Goal: Book appointment/travel/reservation

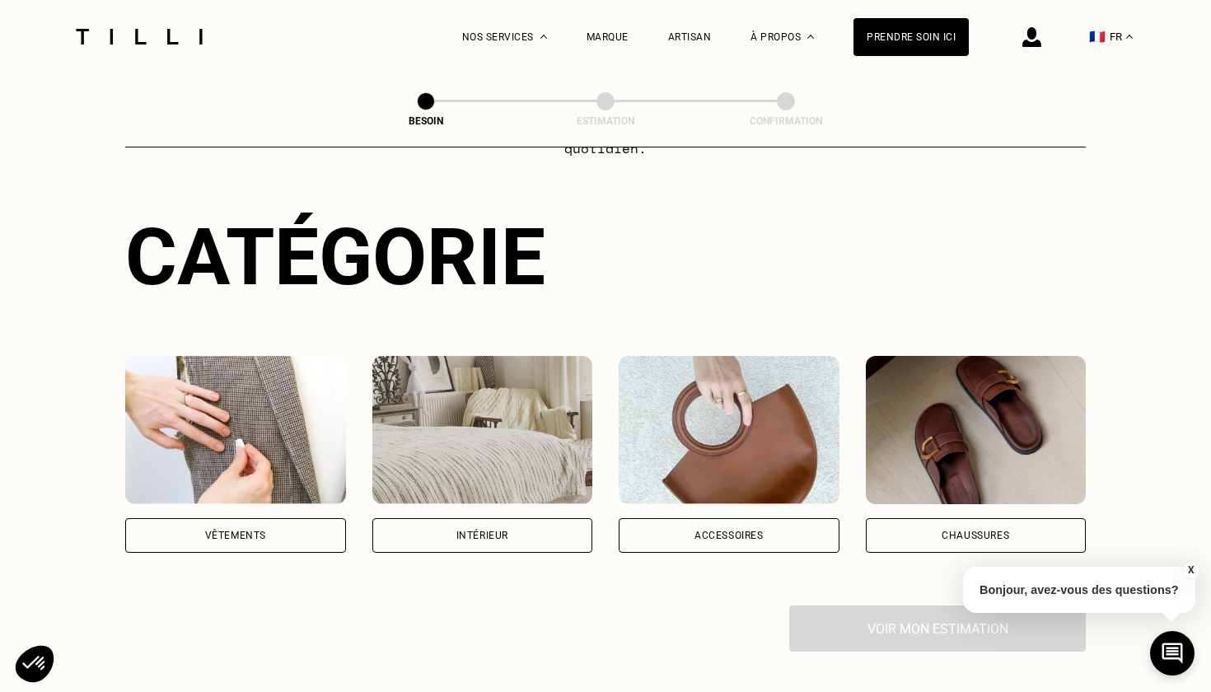
scroll to position [142, 0]
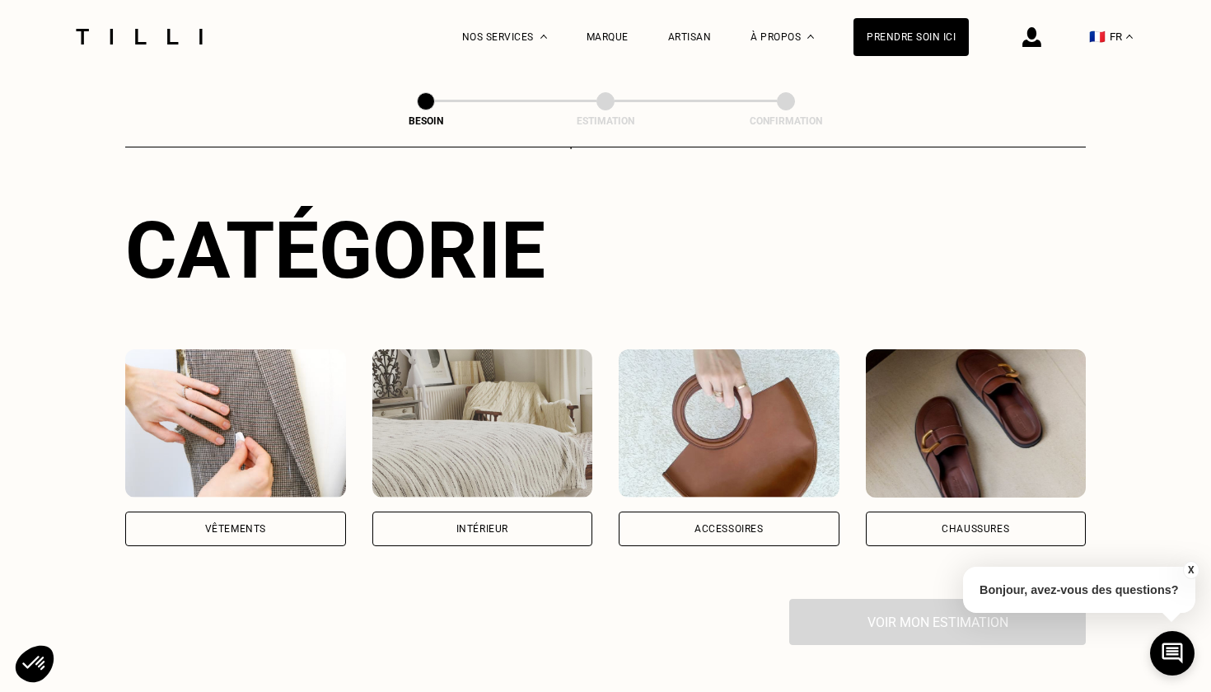
click at [264, 432] on img at bounding box center [235, 423] width 221 height 148
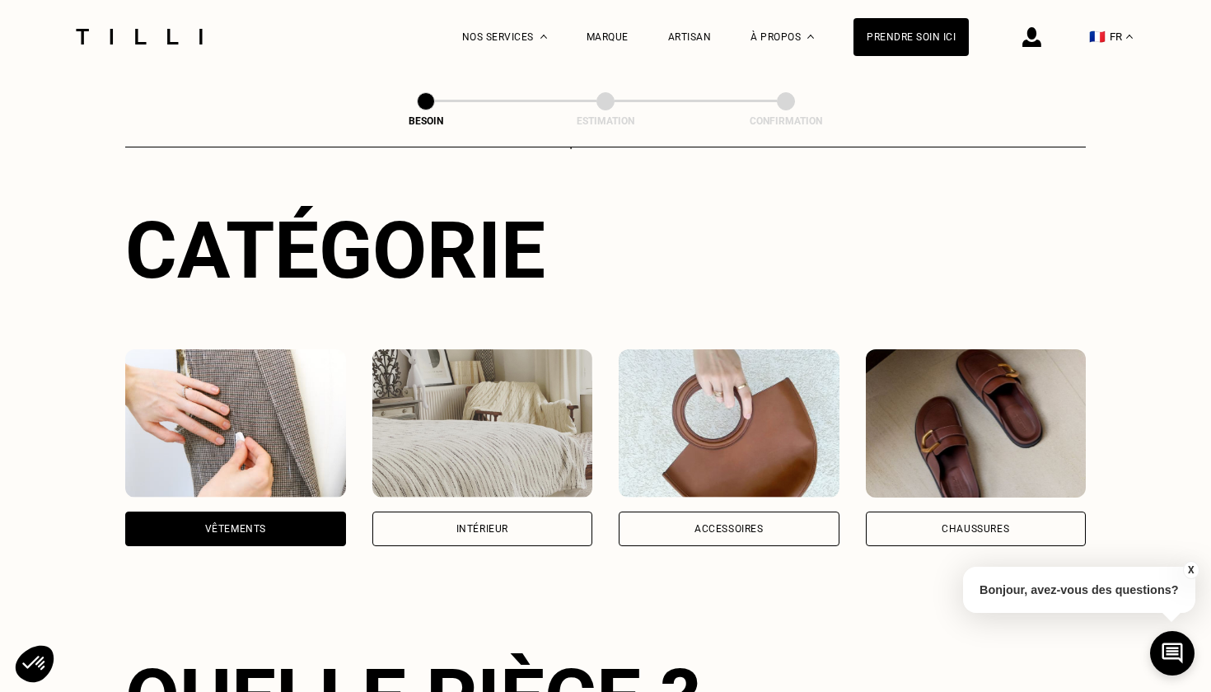
scroll to position [536, 0]
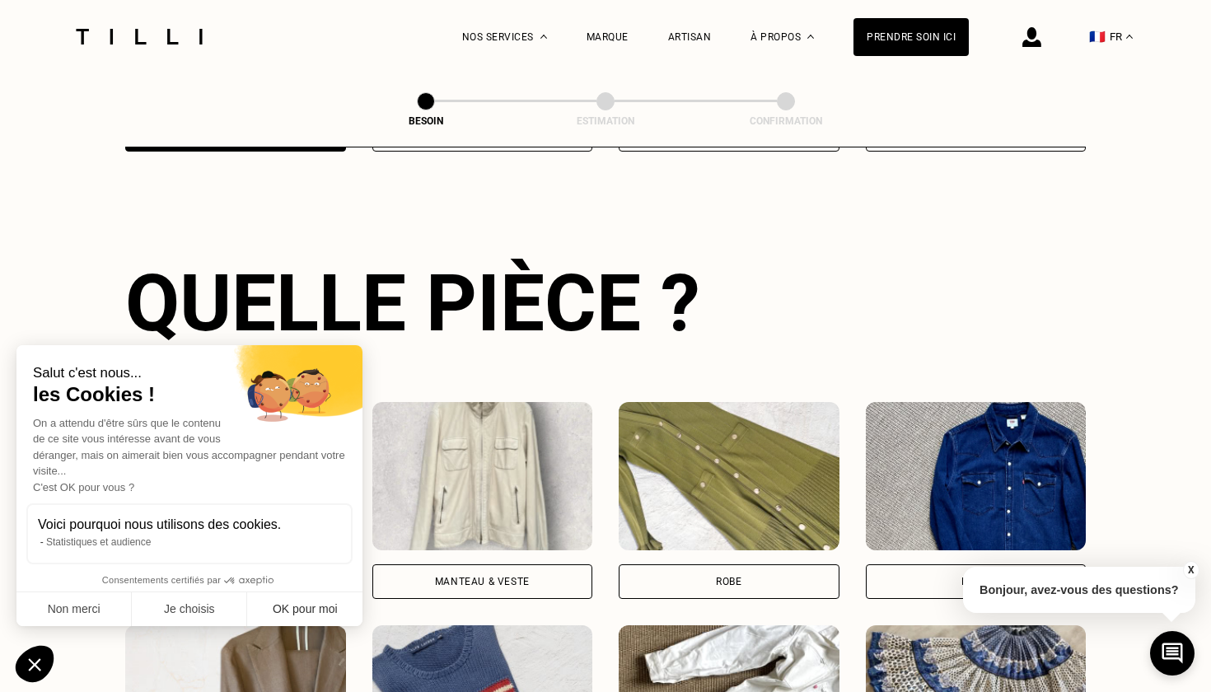
click at [300, 604] on button "OK pour moi" at bounding box center [304, 609] width 115 height 35
checkbox input "true"
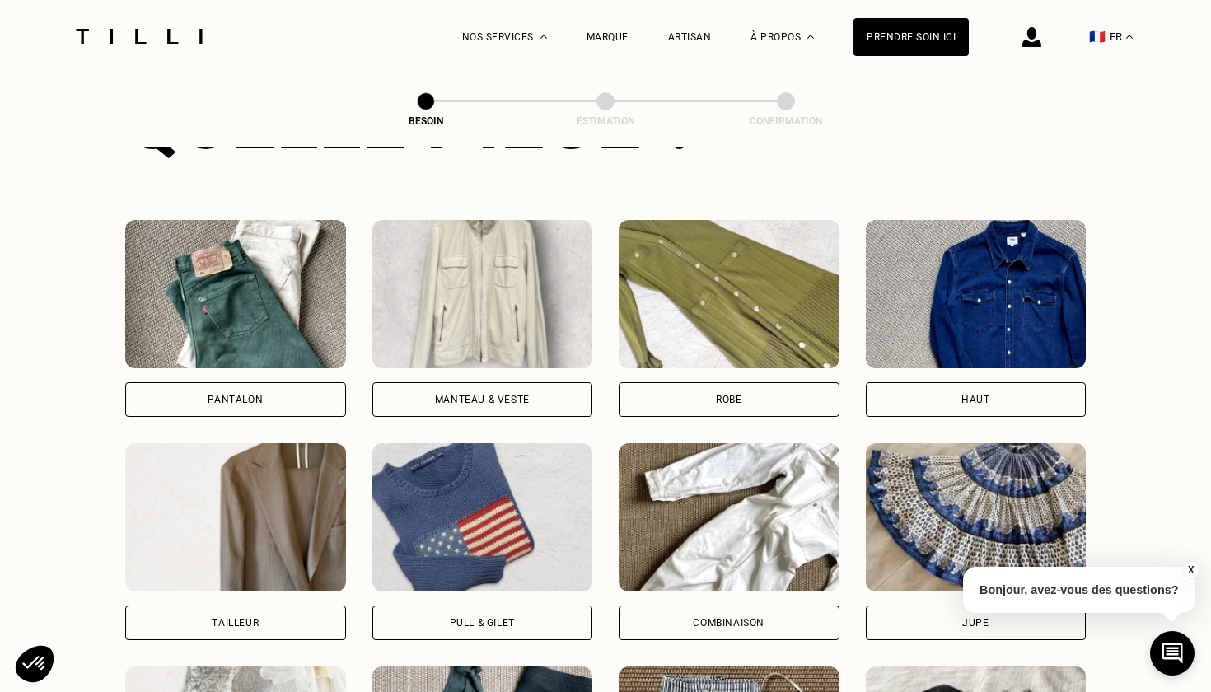
scroll to position [715, 0]
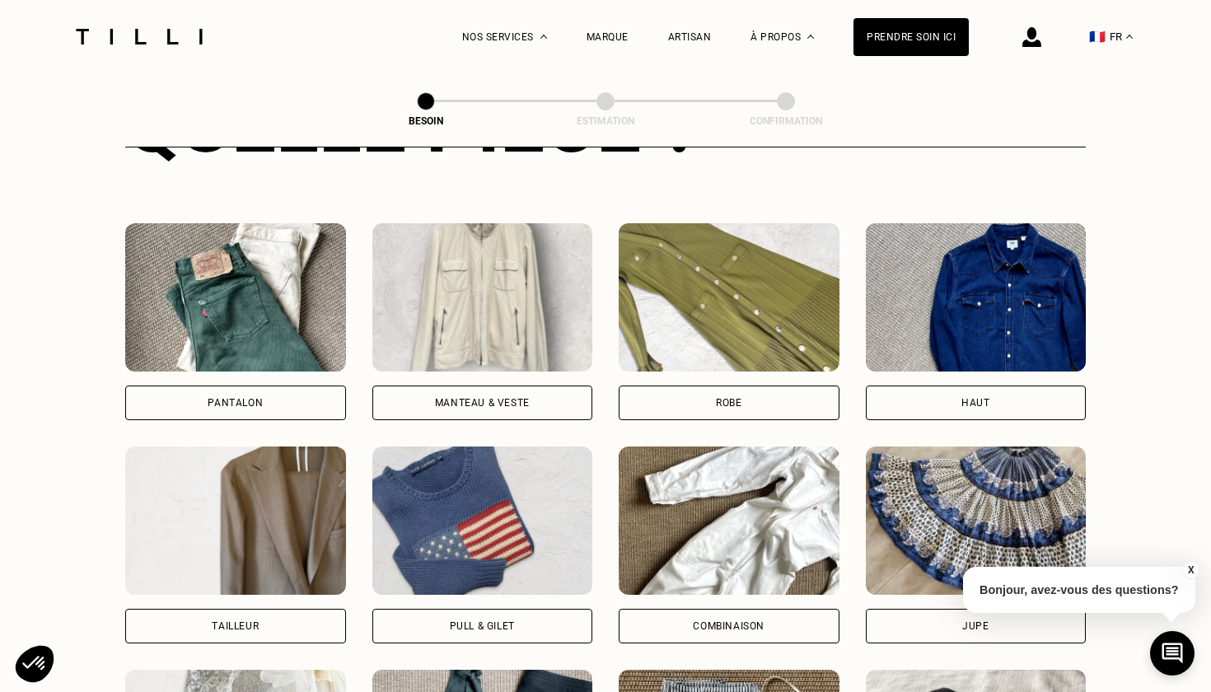
click at [217, 621] on div "Tailleur" at bounding box center [235, 626] width 221 height 35
select select "FR"
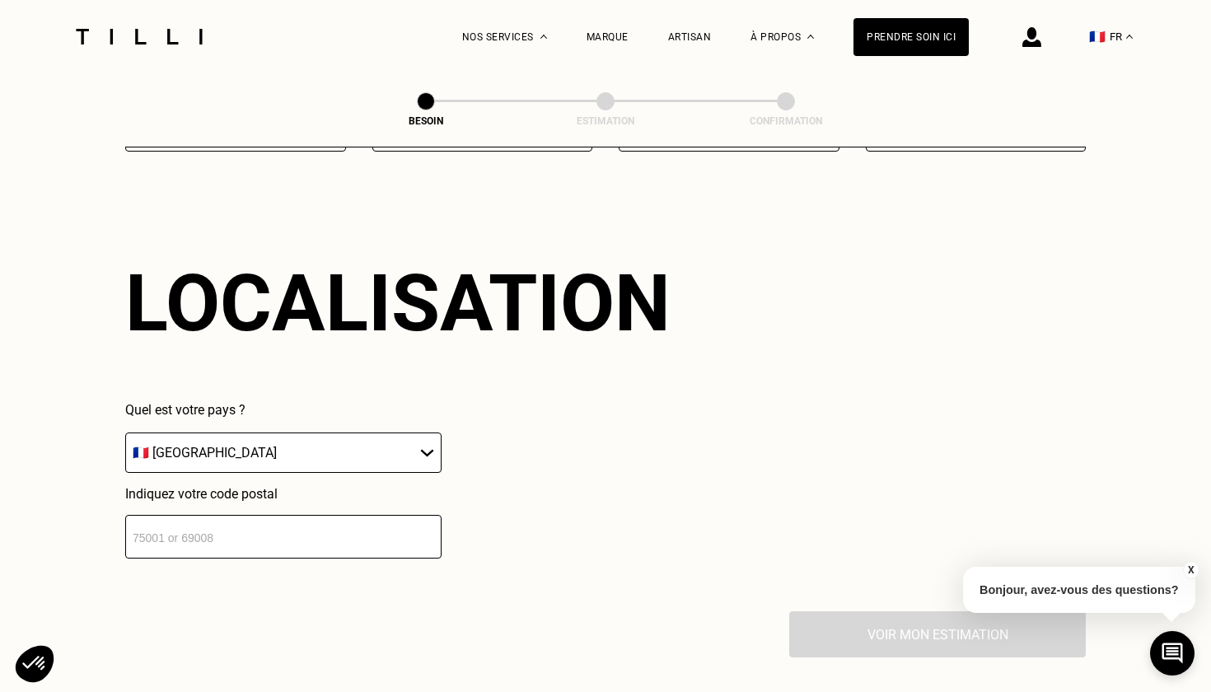
click at [229, 523] on input "number" at bounding box center [283, 537] width 316 height 44
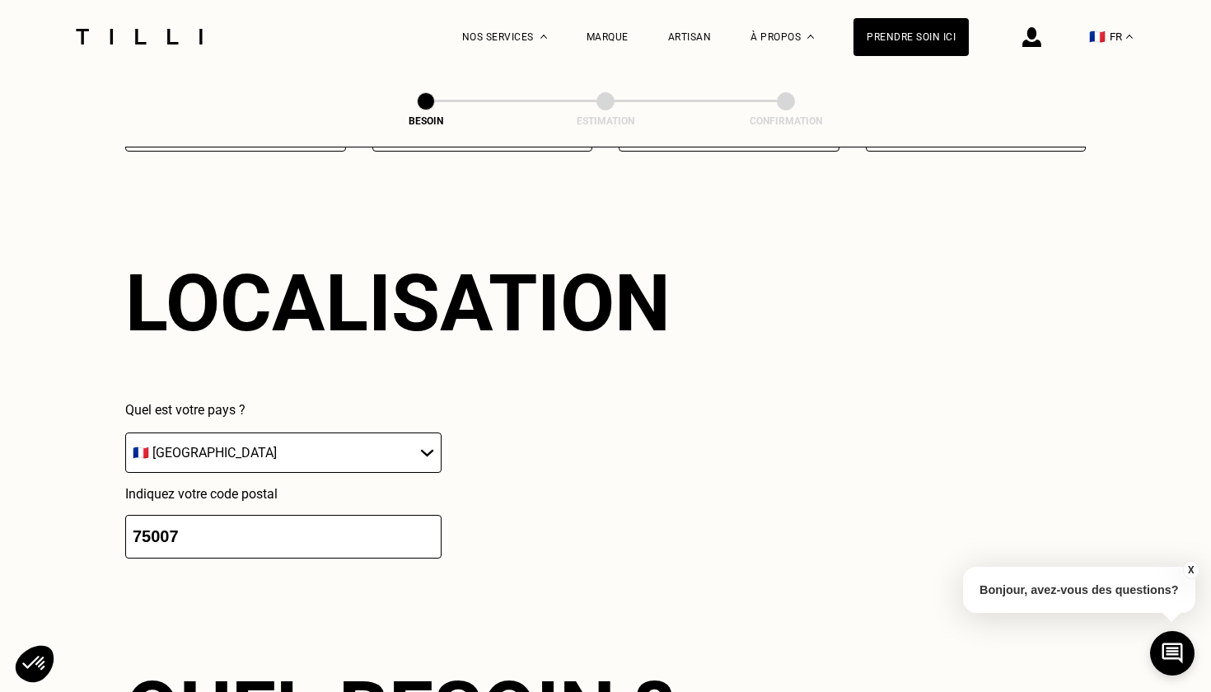
scroll to position [1842, 0]
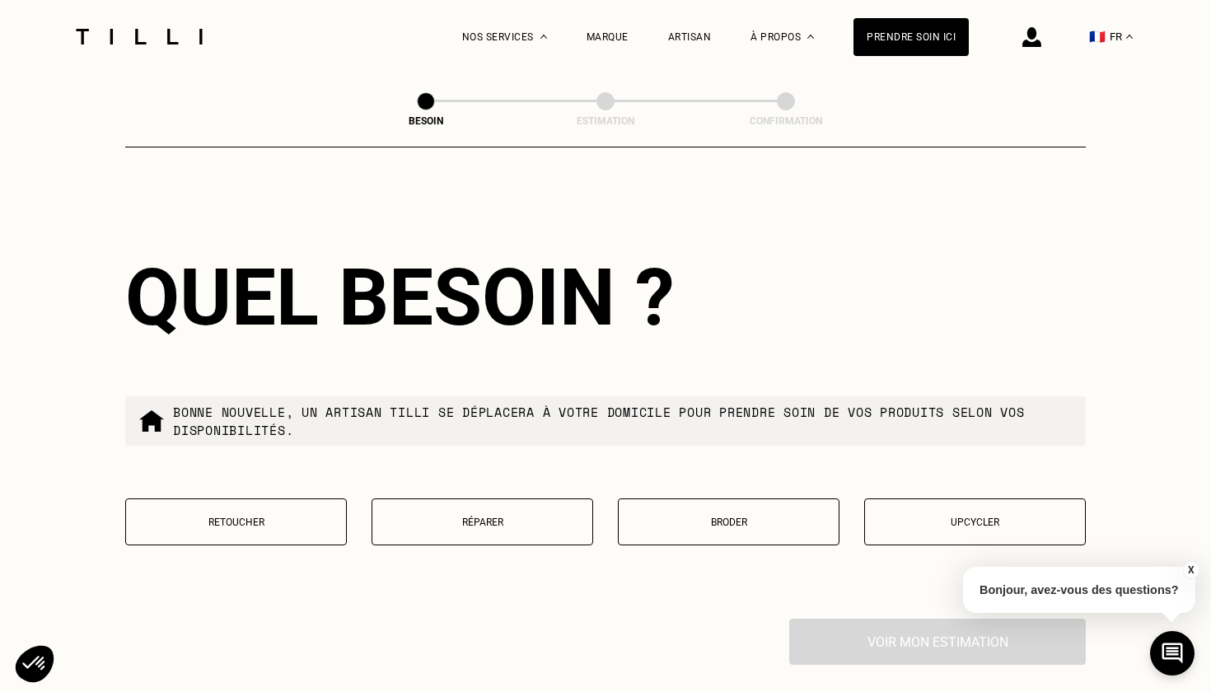
type input "75007"
click at [491, 518] on button "Réparer" at bounding box center [482, 521] width 222 height 47
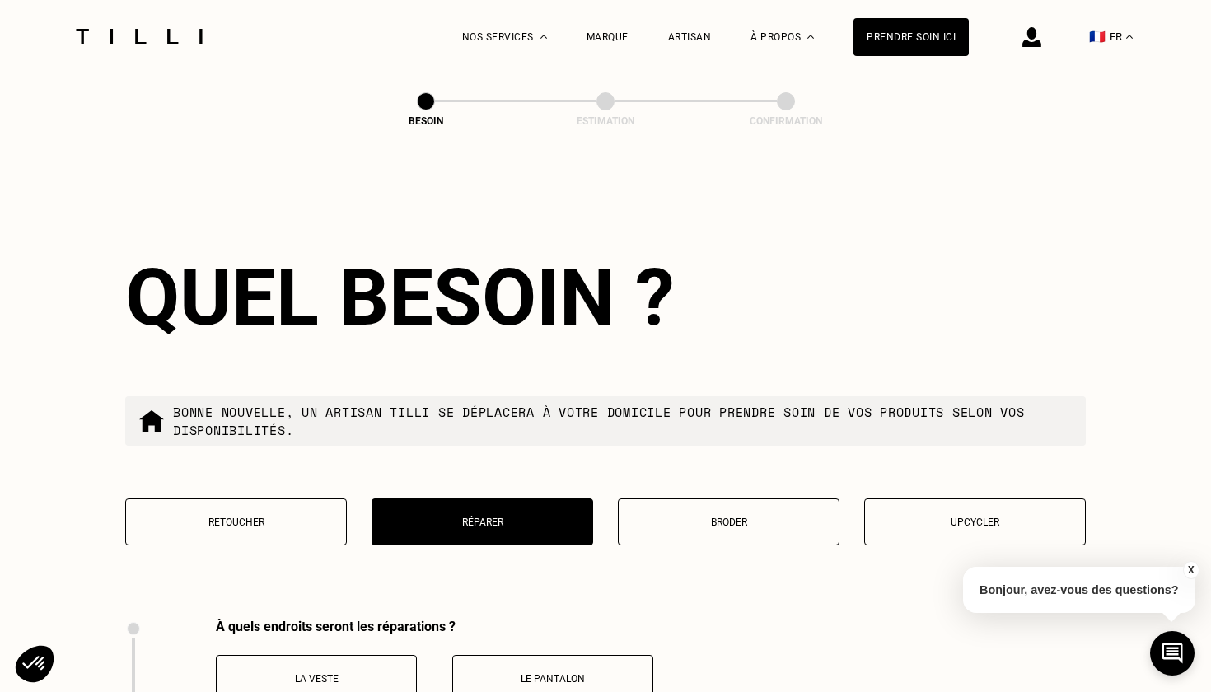
scroll to position [2262, 0]
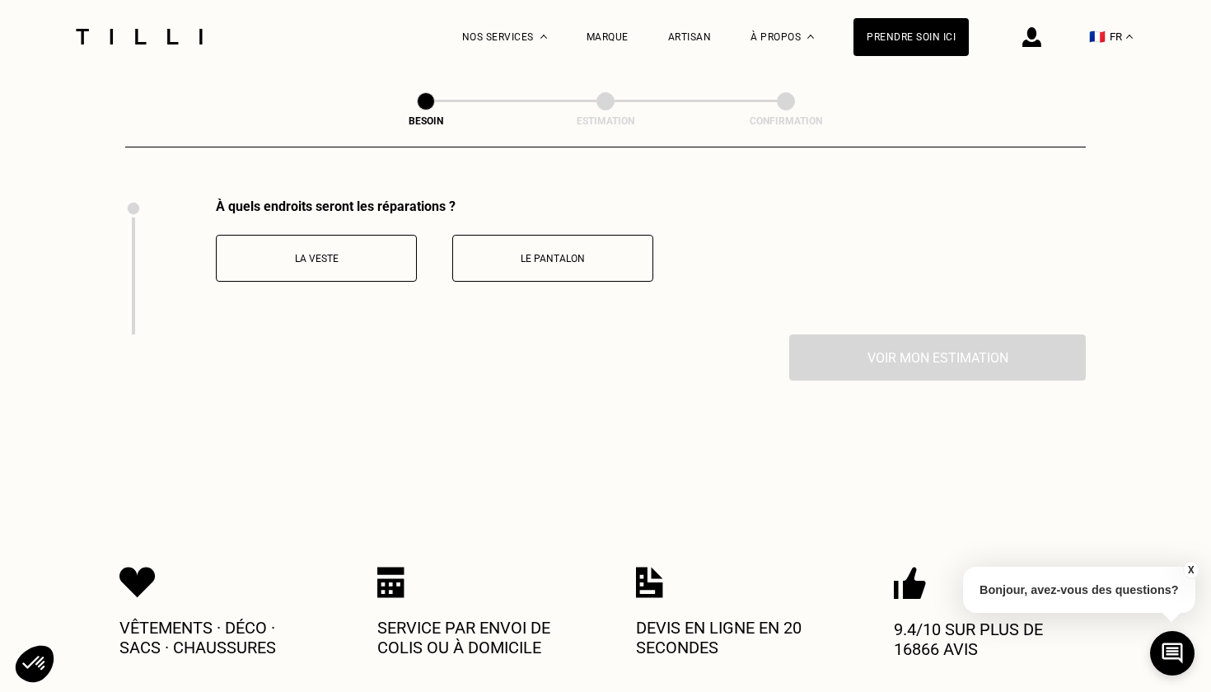
click at [540, 253] on p "Le pantalon" at bounding box center [552, 259] width 183 height 12
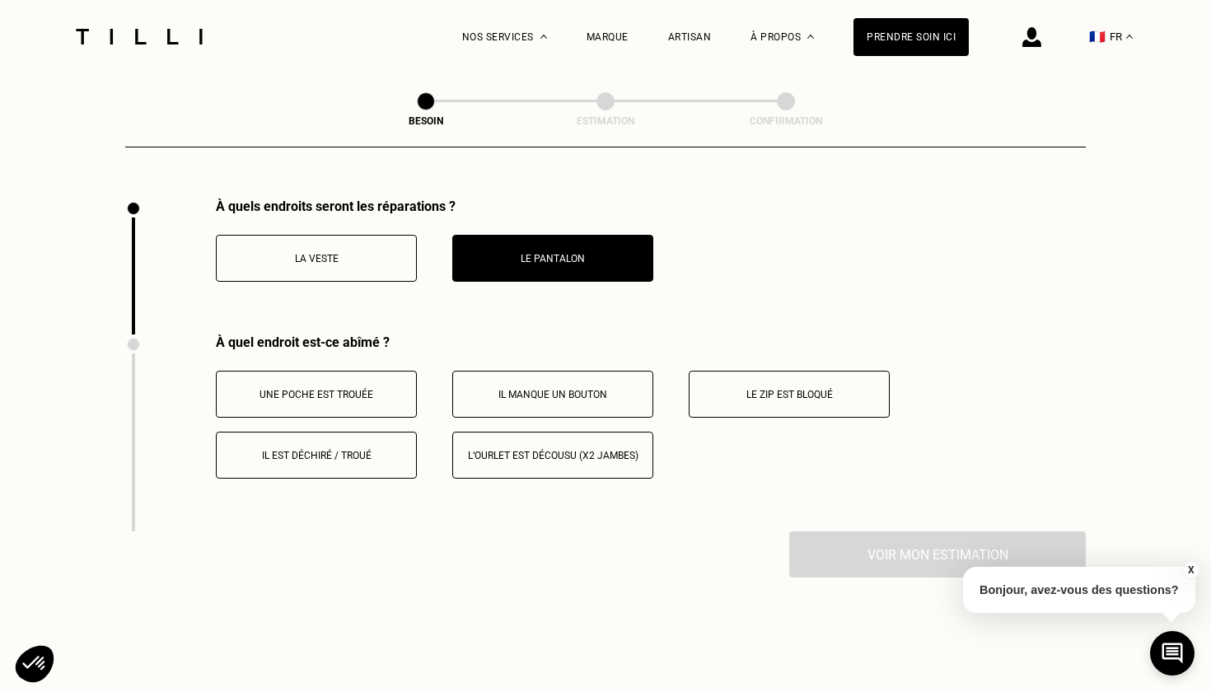
scroll to position [2401, 0]
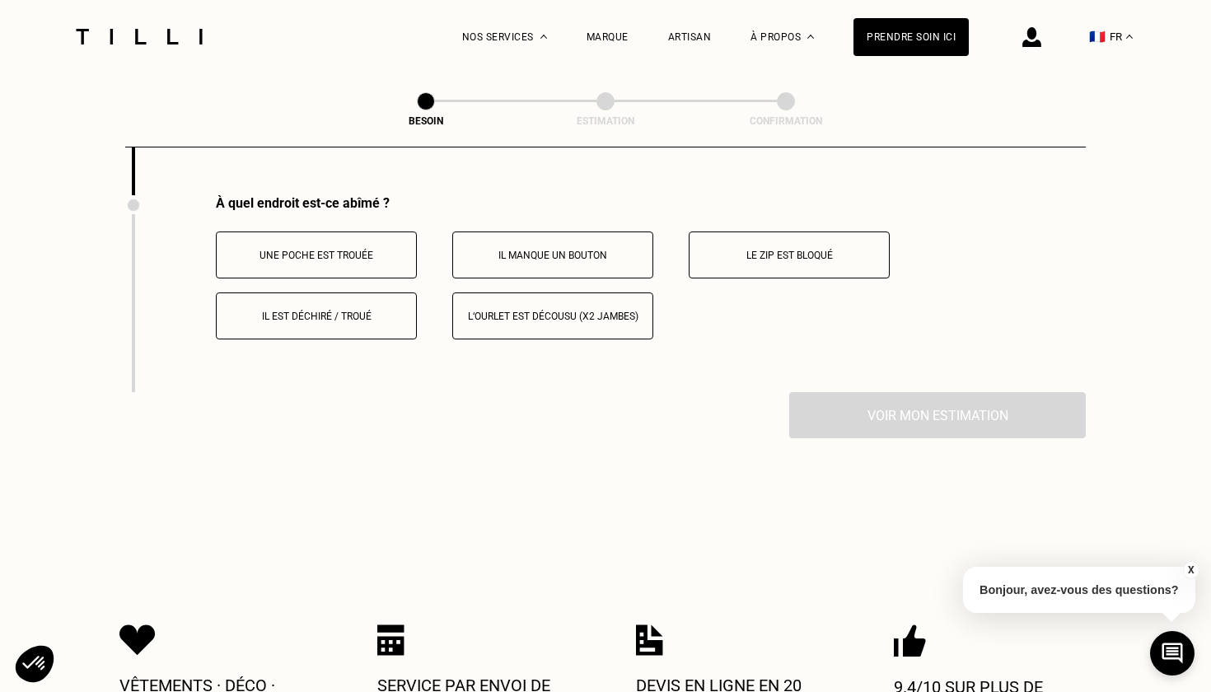
click at [324, 310] on p "Il est déchiré / troué" at bounding box center [316, 316] width 183 height 12
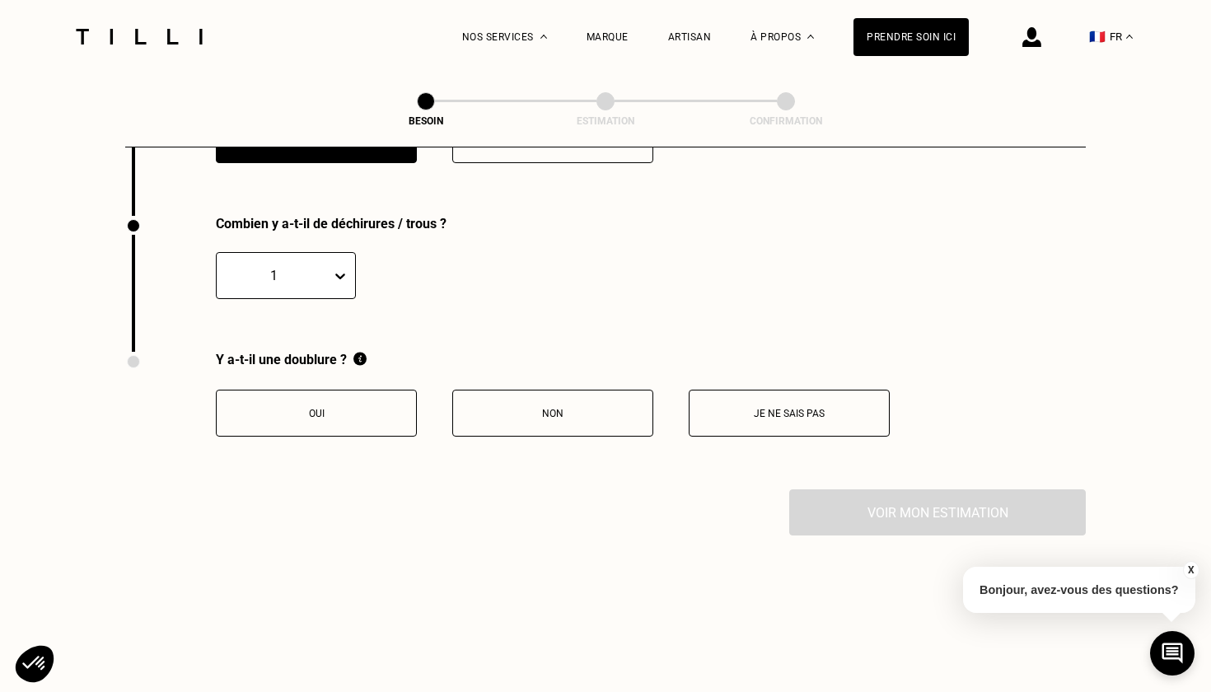
scroll to position [2605, 0]
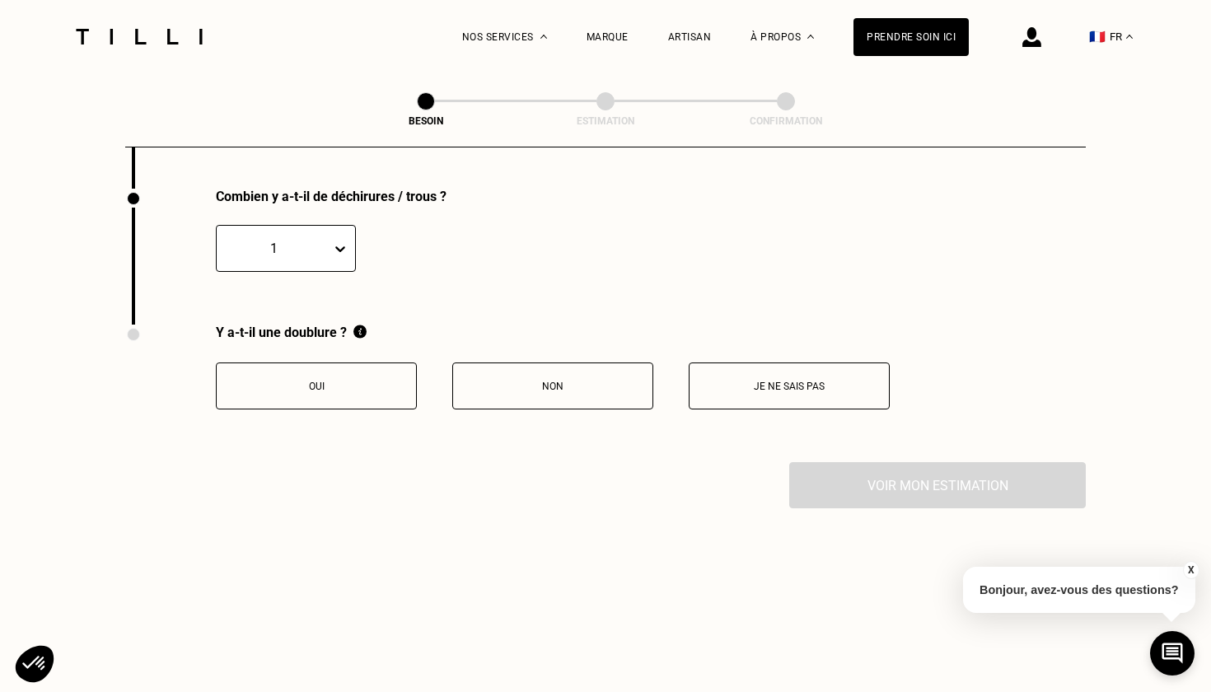
click at [512, 380] on p "Non" at bounding box center [552, 386] width 183 height 12
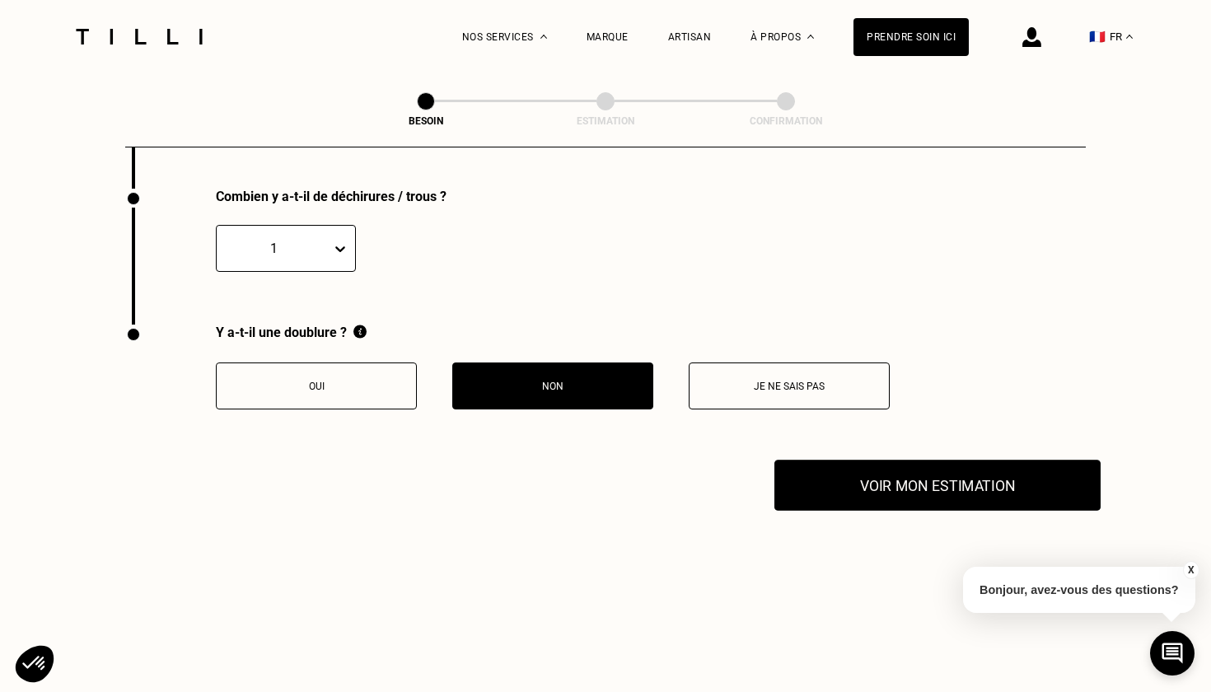
click at [864, 480] on button "Voir mon estimation" at bounding box center [937, 485] width 326 height 51
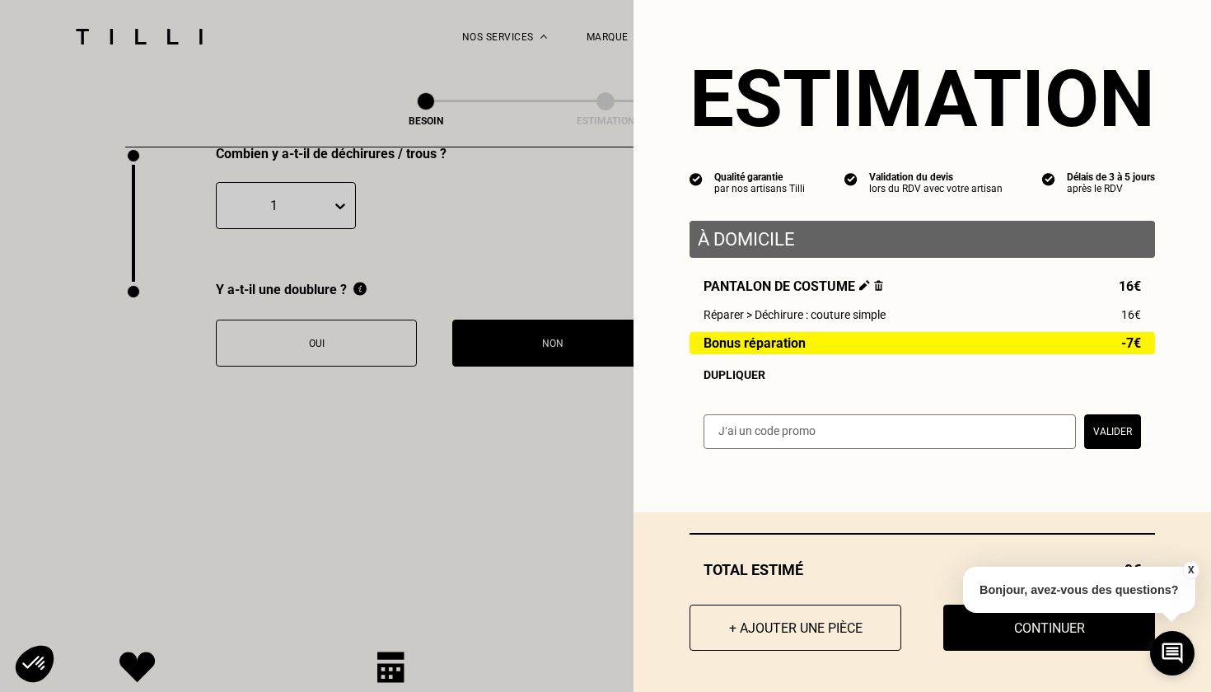
scroll to position [2651, 0]
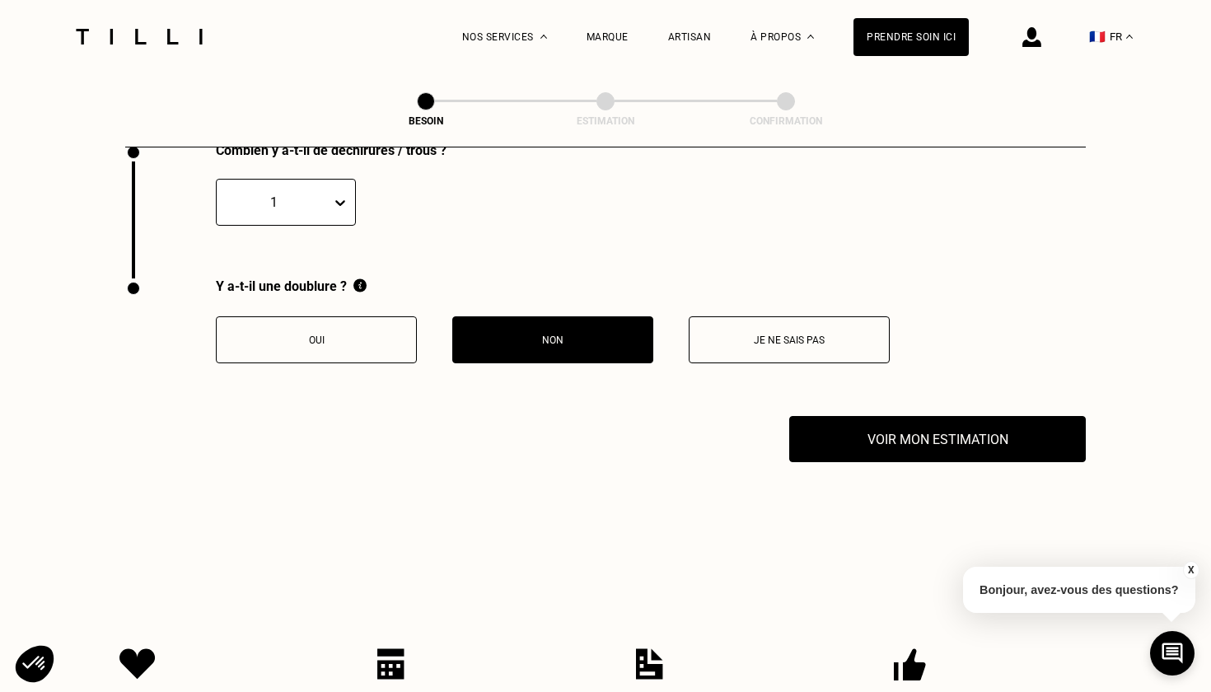
click at [1186, 569] on button "X" at bounding box center [1190, 570] width 16 height 18
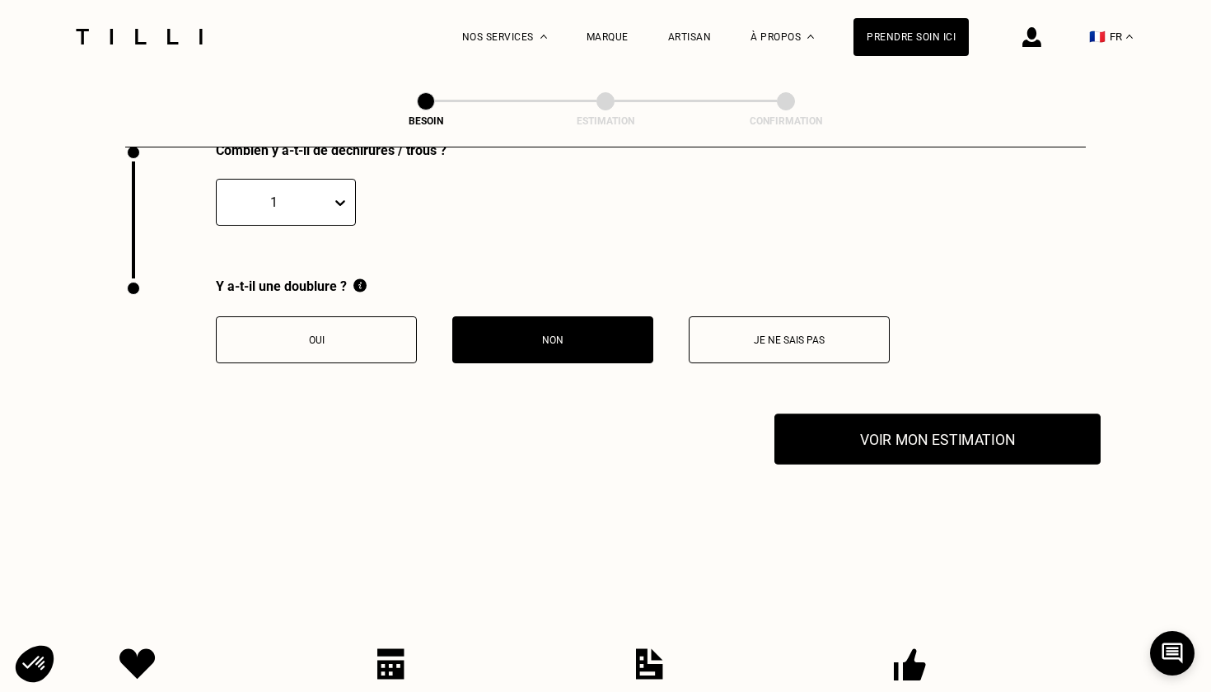
click at [915, 440] on button "Voir mon estimation" at bounding box center [937, 438] width 326 height 51
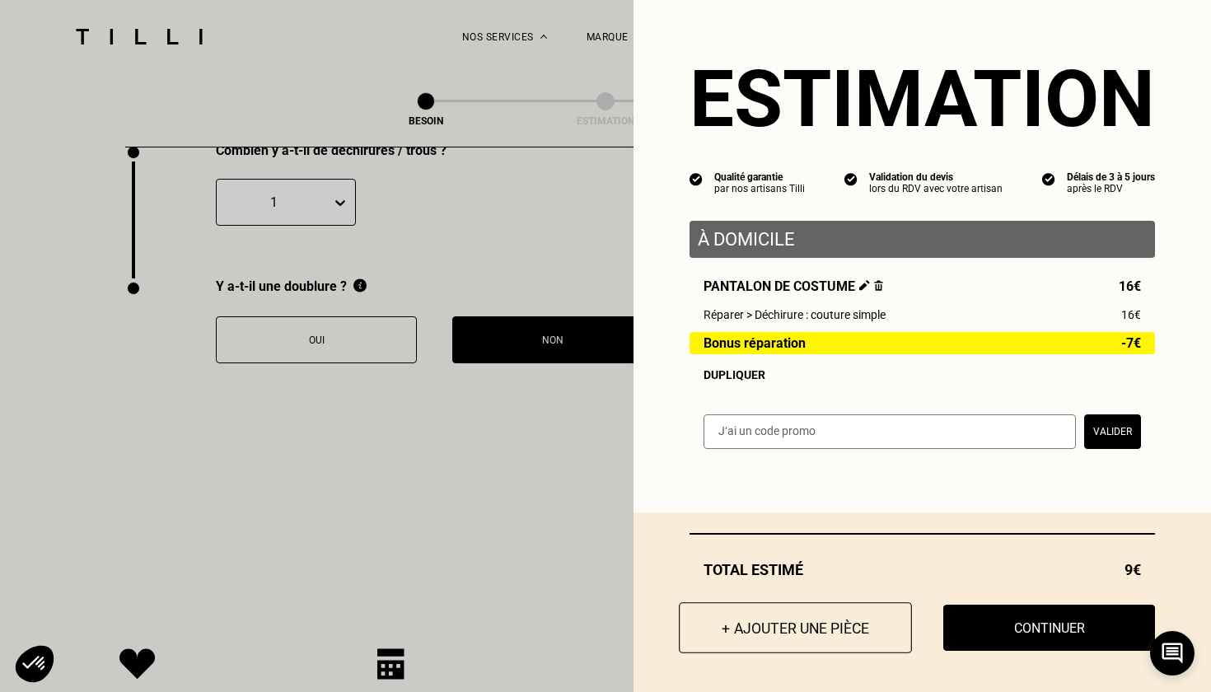
click at [816, 641] on button "+ Ajouter une pièce" at bounding box center [795, 627] width 233 height 51
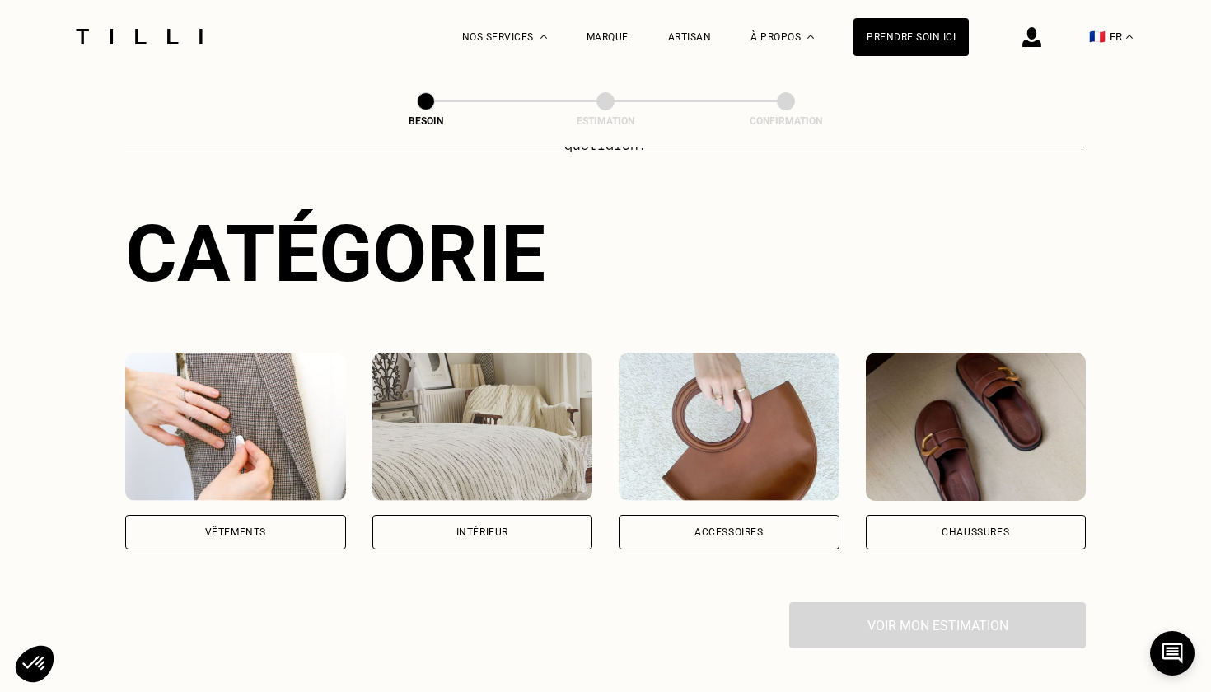
scroll to position [139, 0]
click at [267, 402] on img at bounding box center [235, 426] width 221 height 148
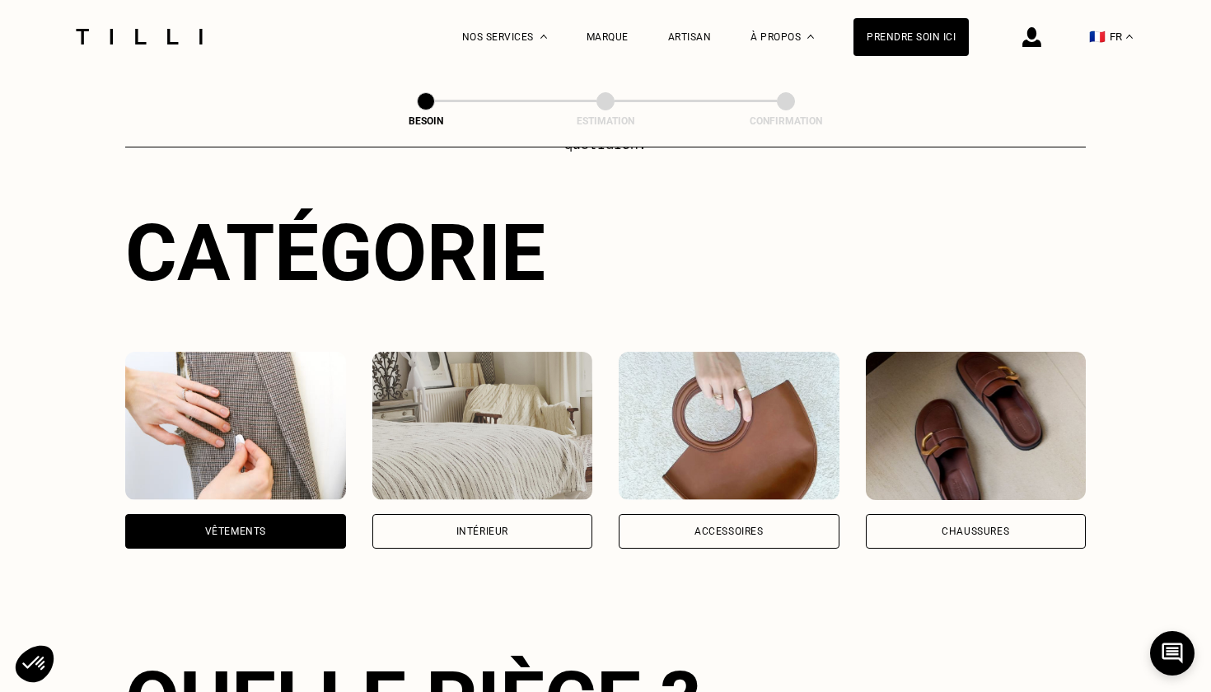
scroll to position [536, 0]
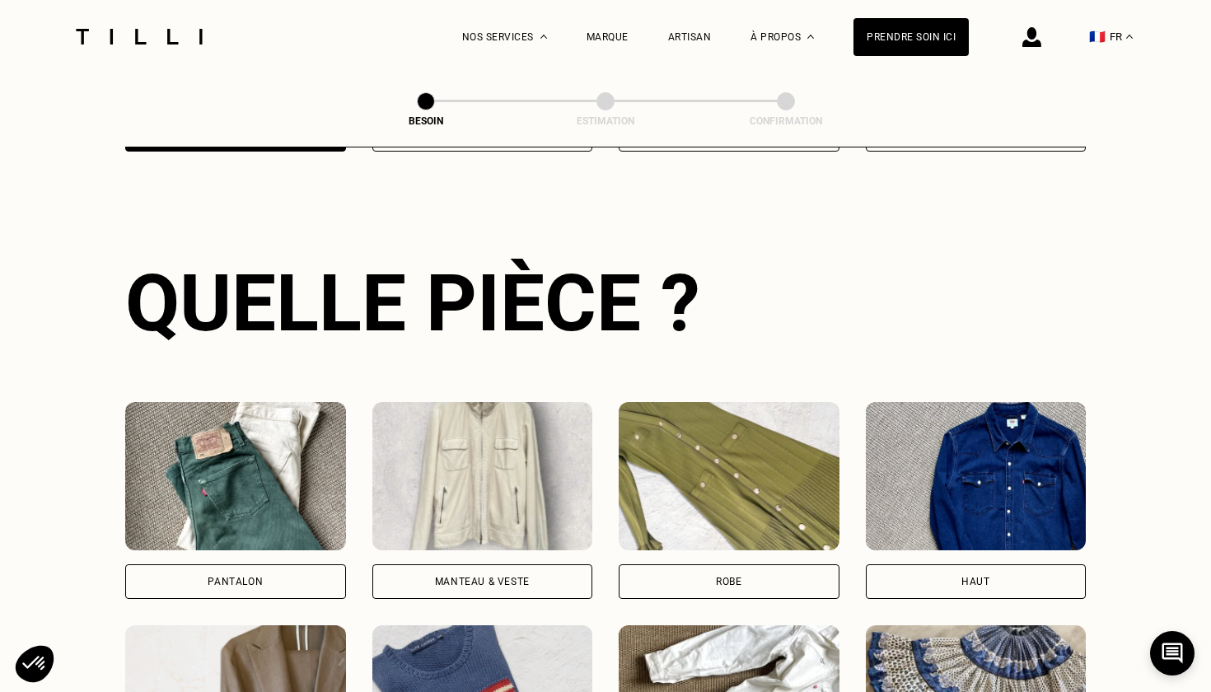
click at [248, 463] on img at bounding box center [235, 476] width 221 height 148
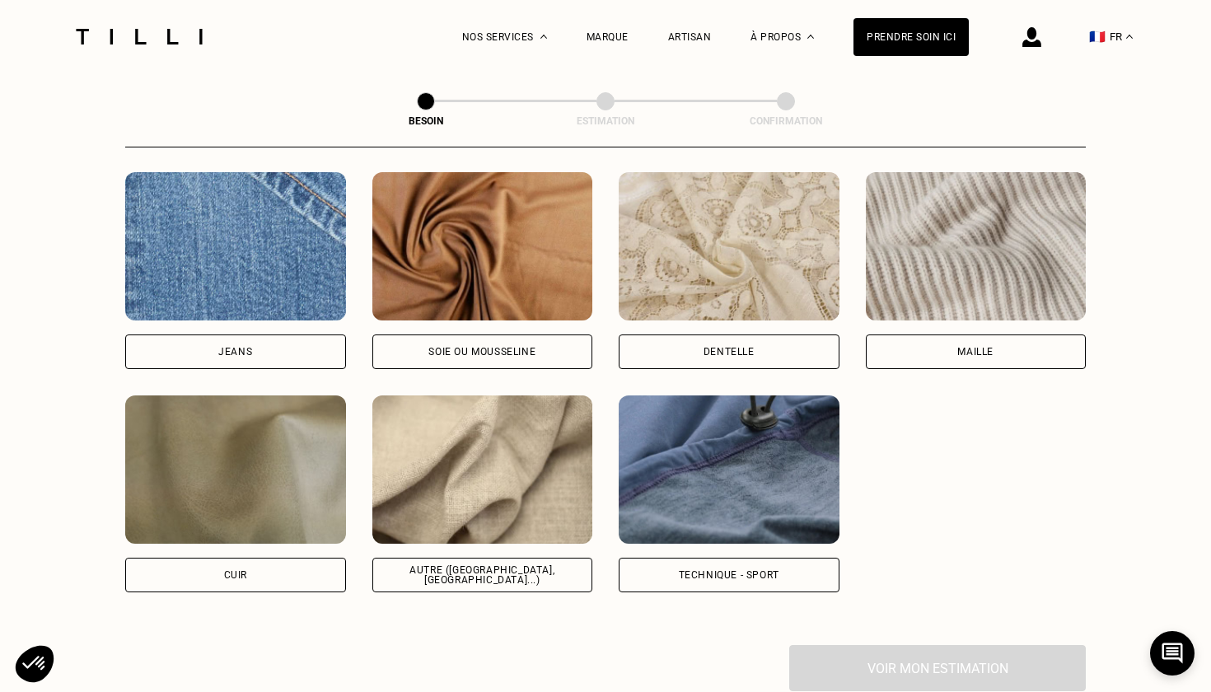
scroll to position [1771, 0]
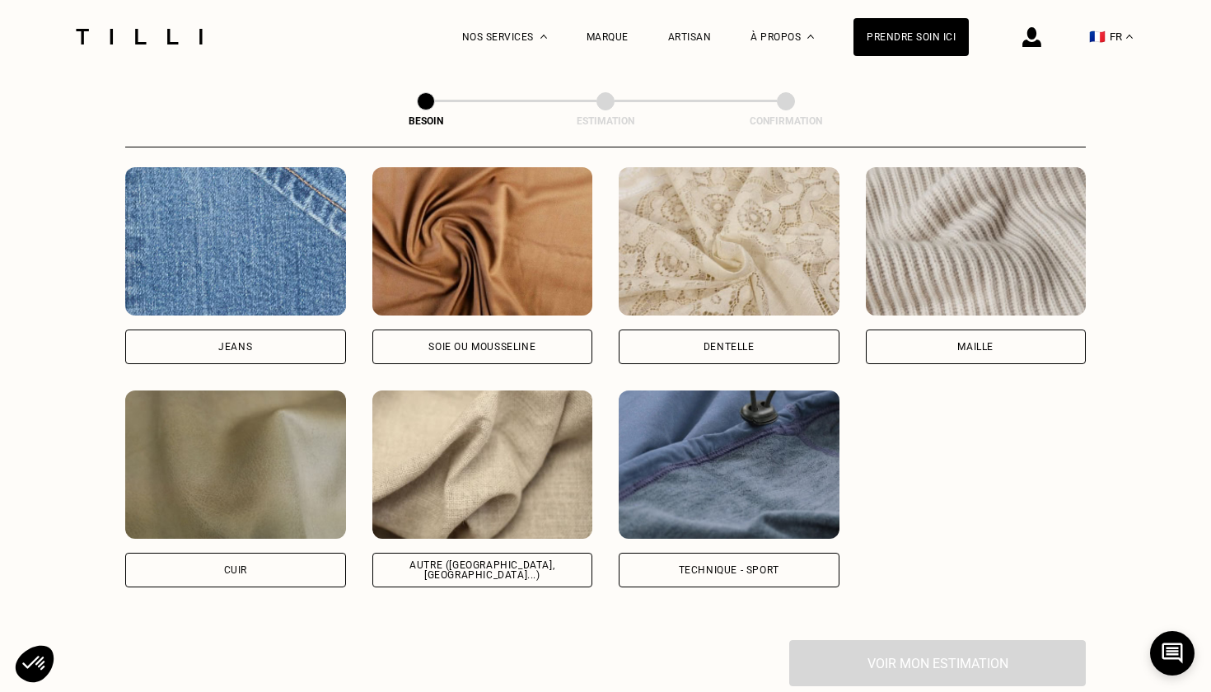
click at [497, 463] on img at bounding box center [482, 464] width 221 height 148
select select "FR"
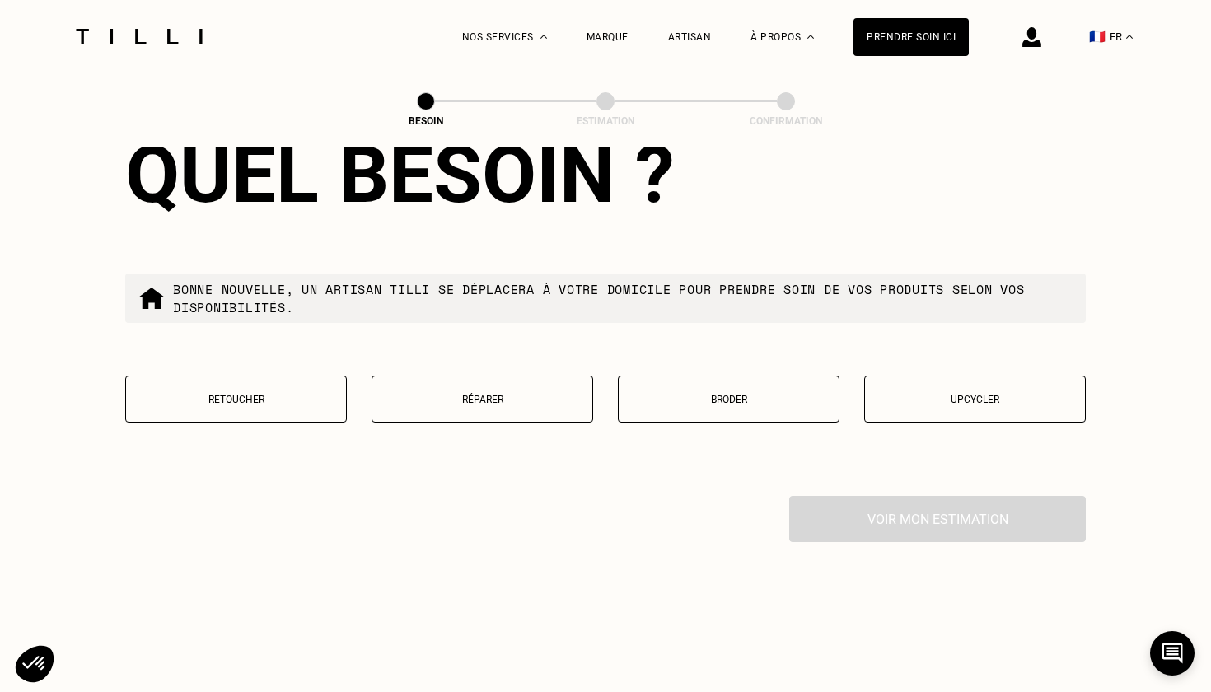
scroll to position [2748, 0]
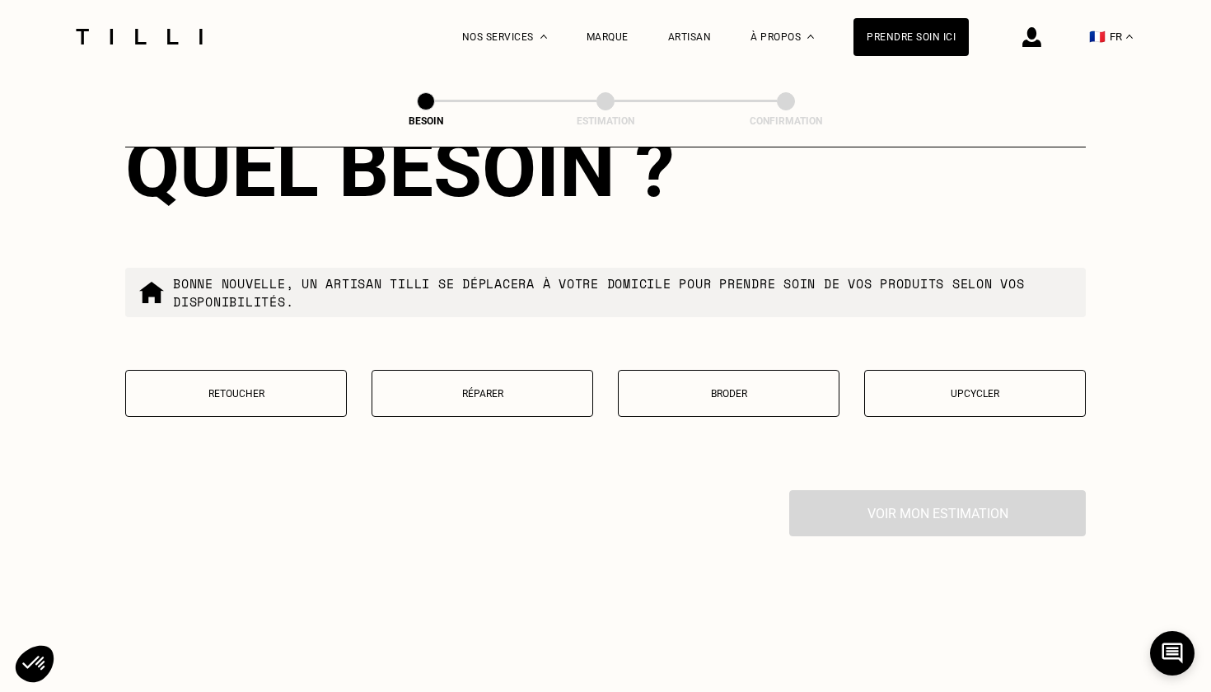
click at [497, 390] on button "Réparer" at bounding box center [482, 393] width 222 height 47
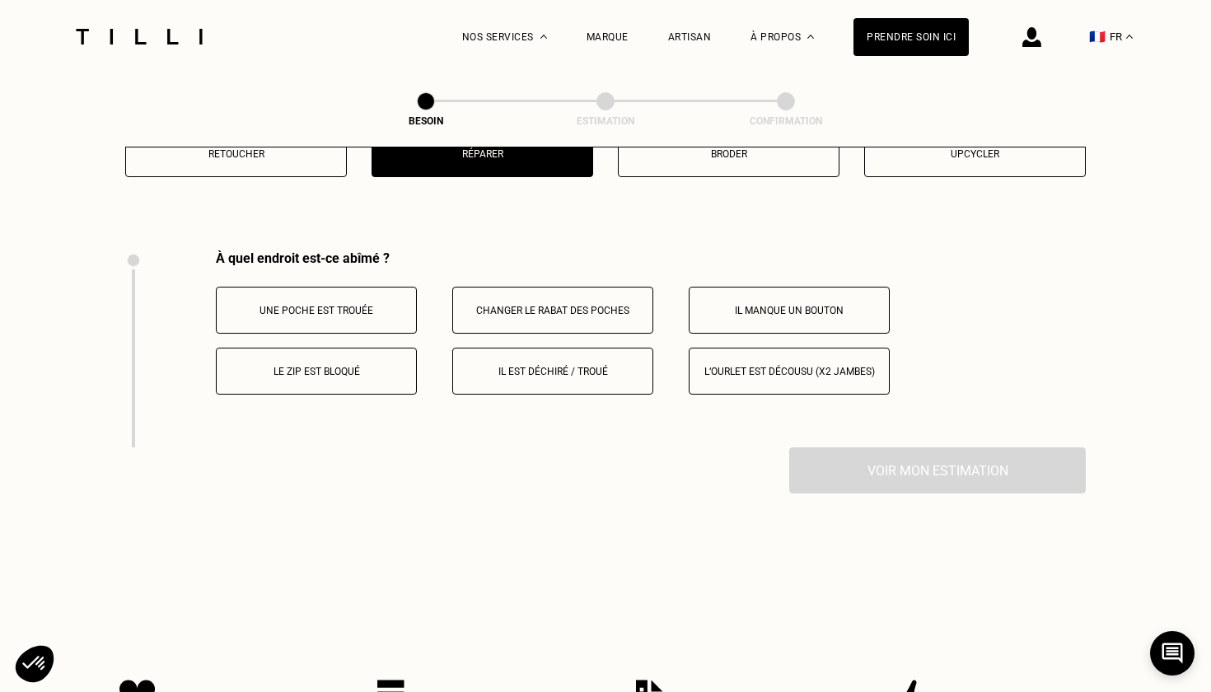
scroll to position [3040, 0]
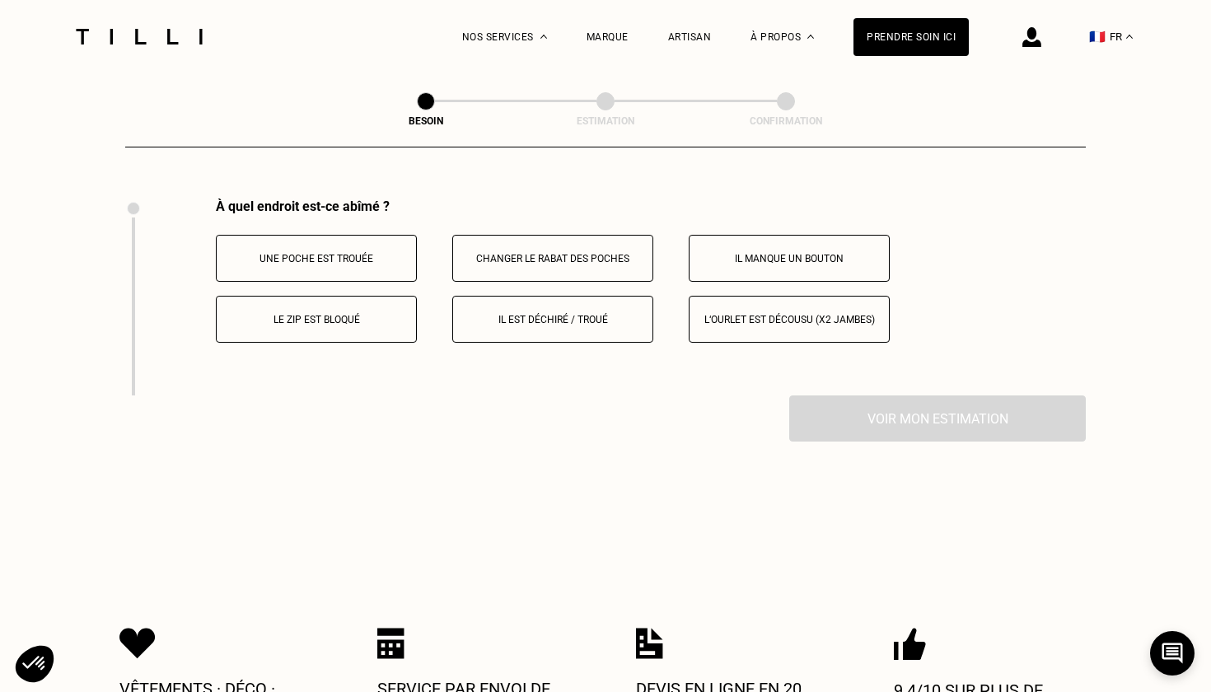
click at [539, 322] on button "Il est déchiré / troué" at bounding box center [552, 319] width 201 height 47
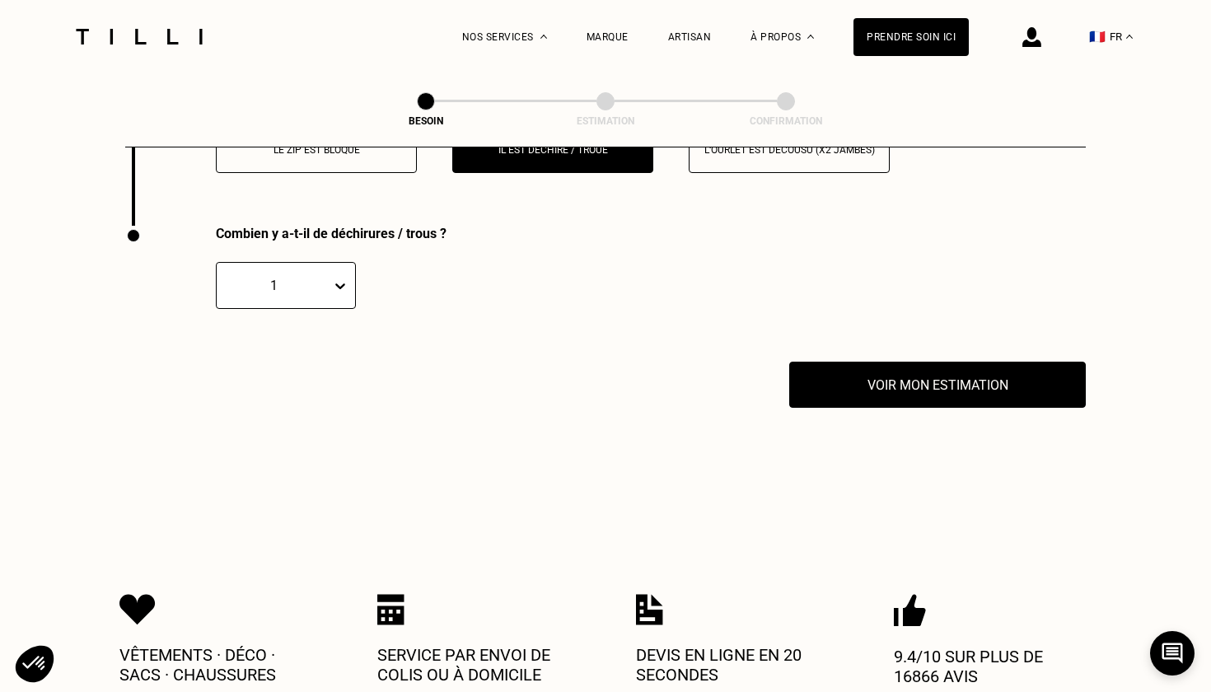
scroll to position [3243, 0]
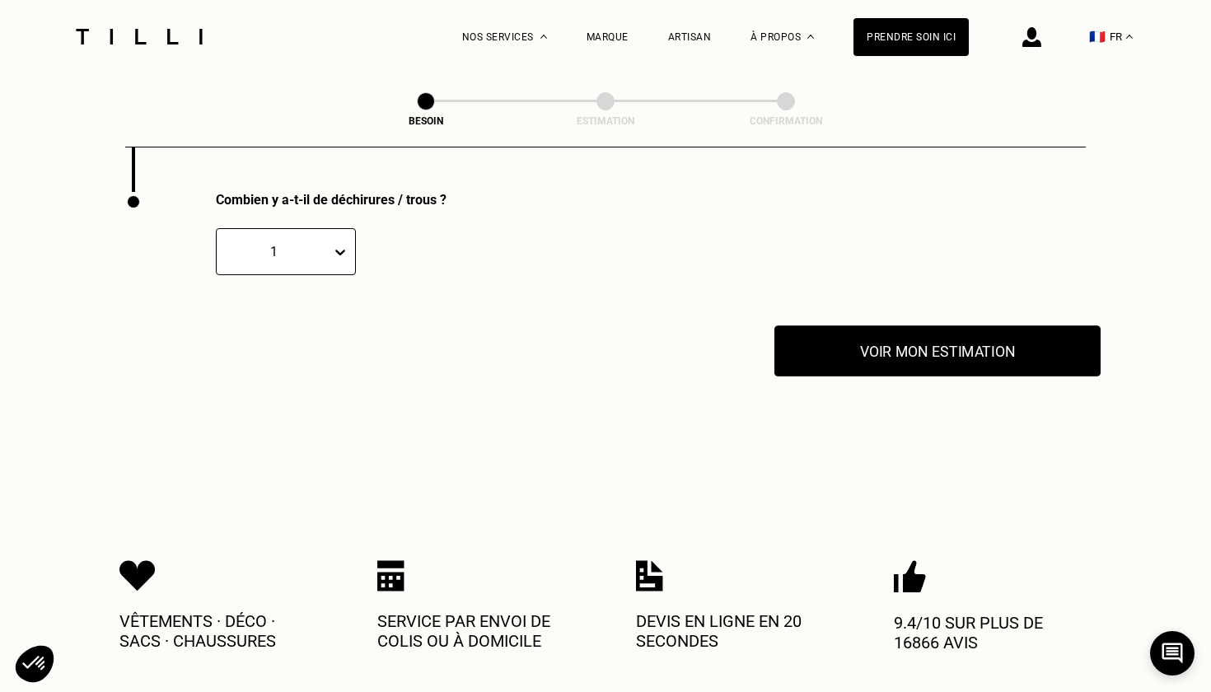
click at [885, 352] on button "Voir mon estimation" at bounding box center [937, 350] width 326 height 51
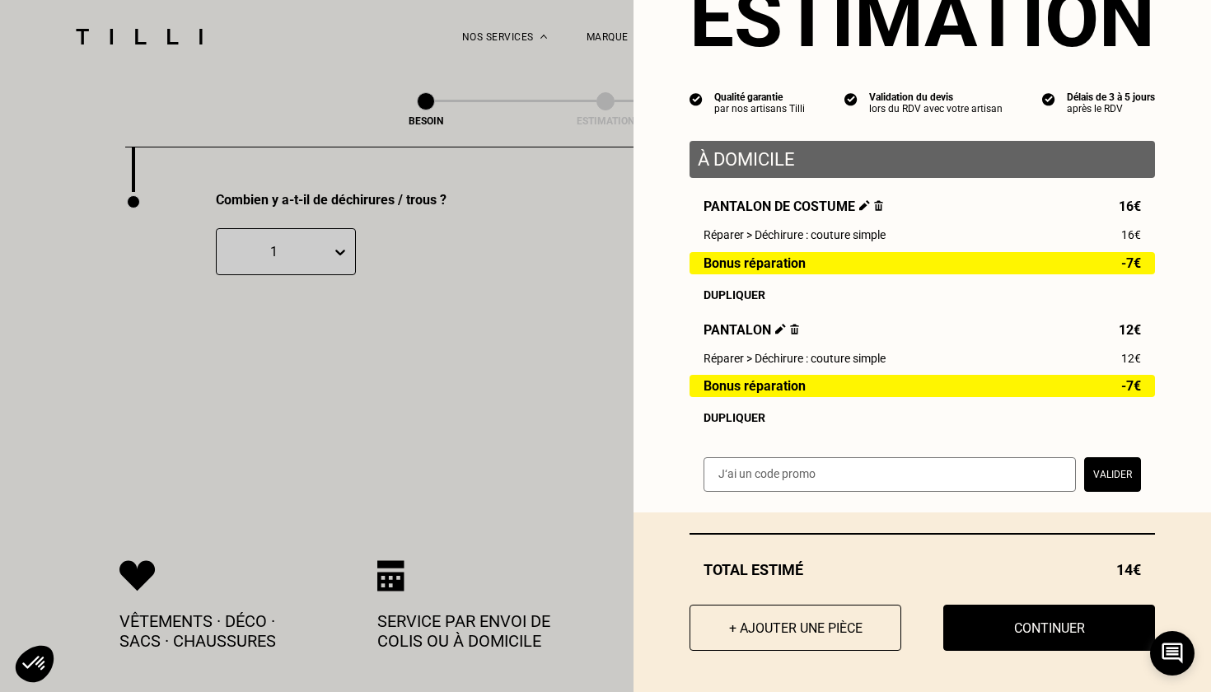
scroll to position [82, 0]
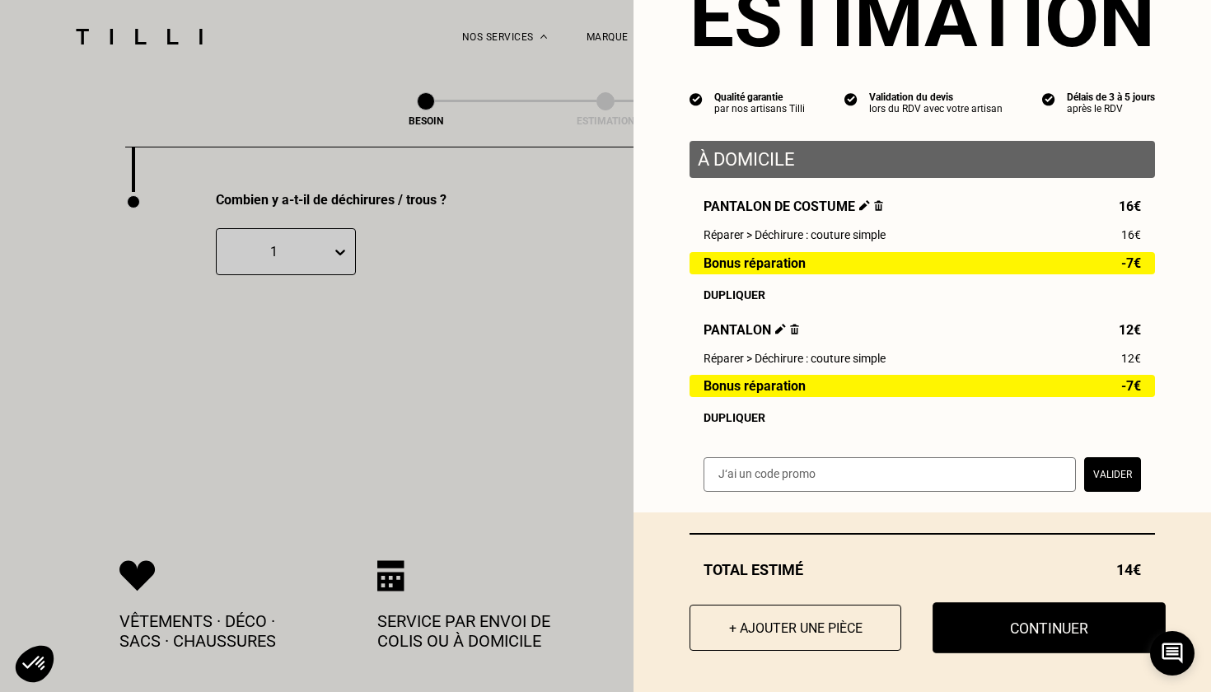
click at [1026, 623] on button "Continuer" at bounding box center [1048, 627] width 233 height 51
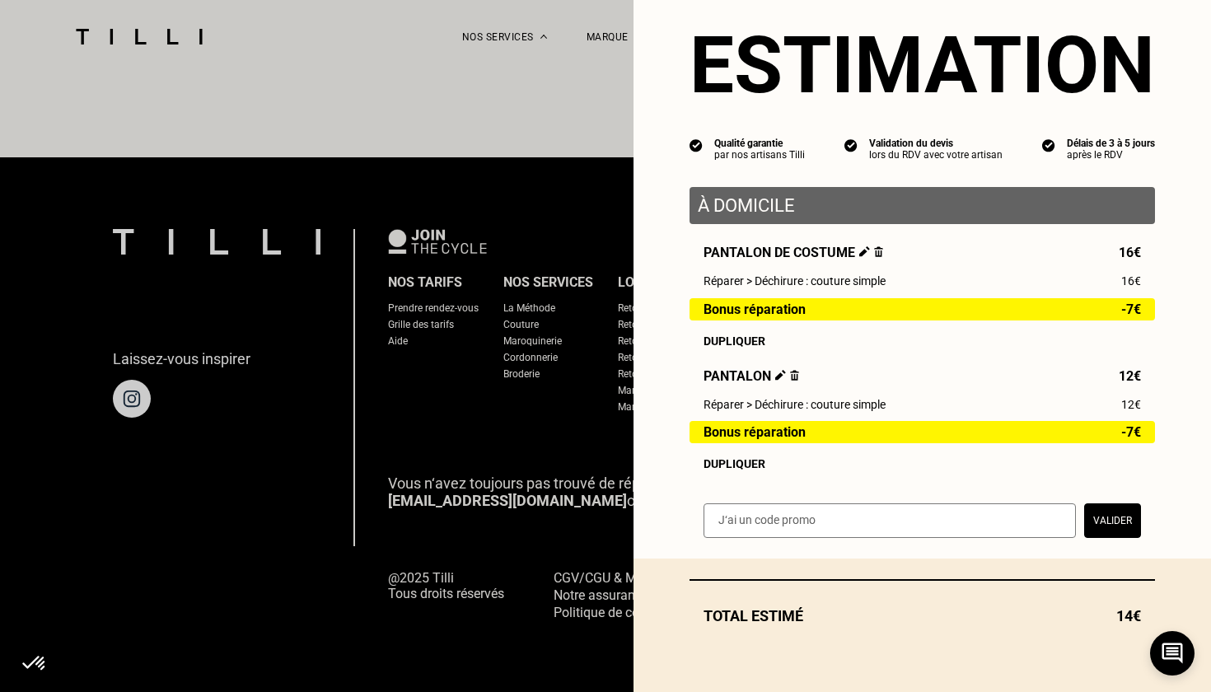
scroll to position [977, 0]
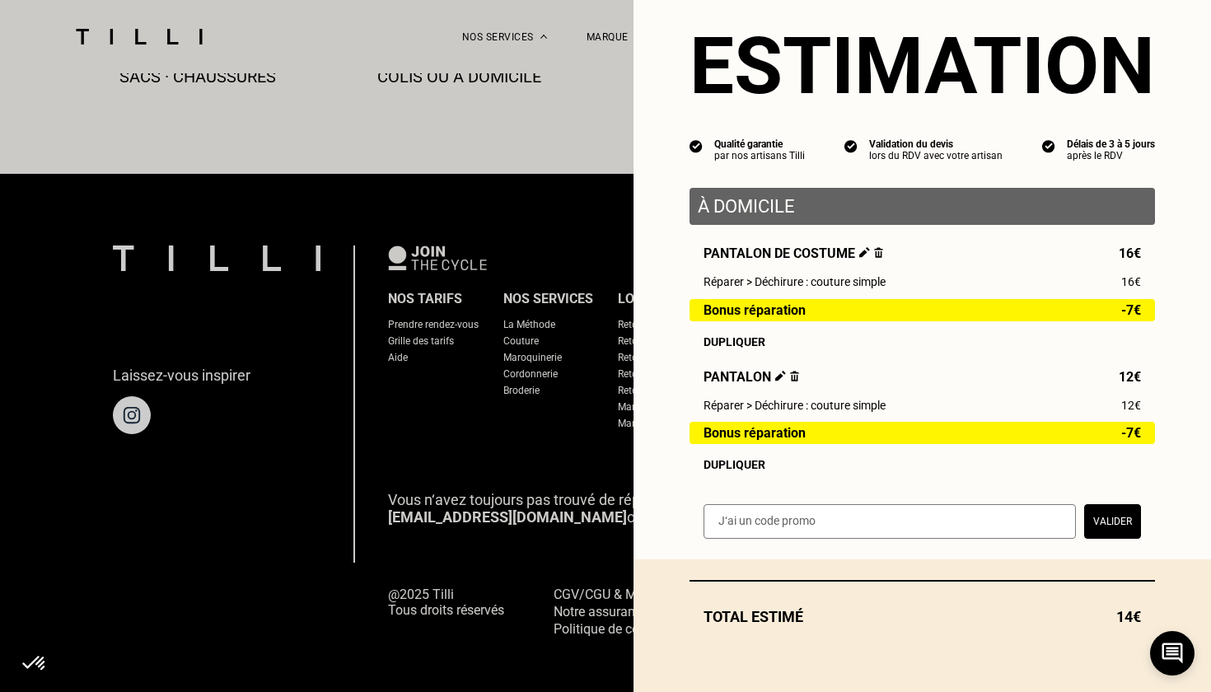
select select "FR"
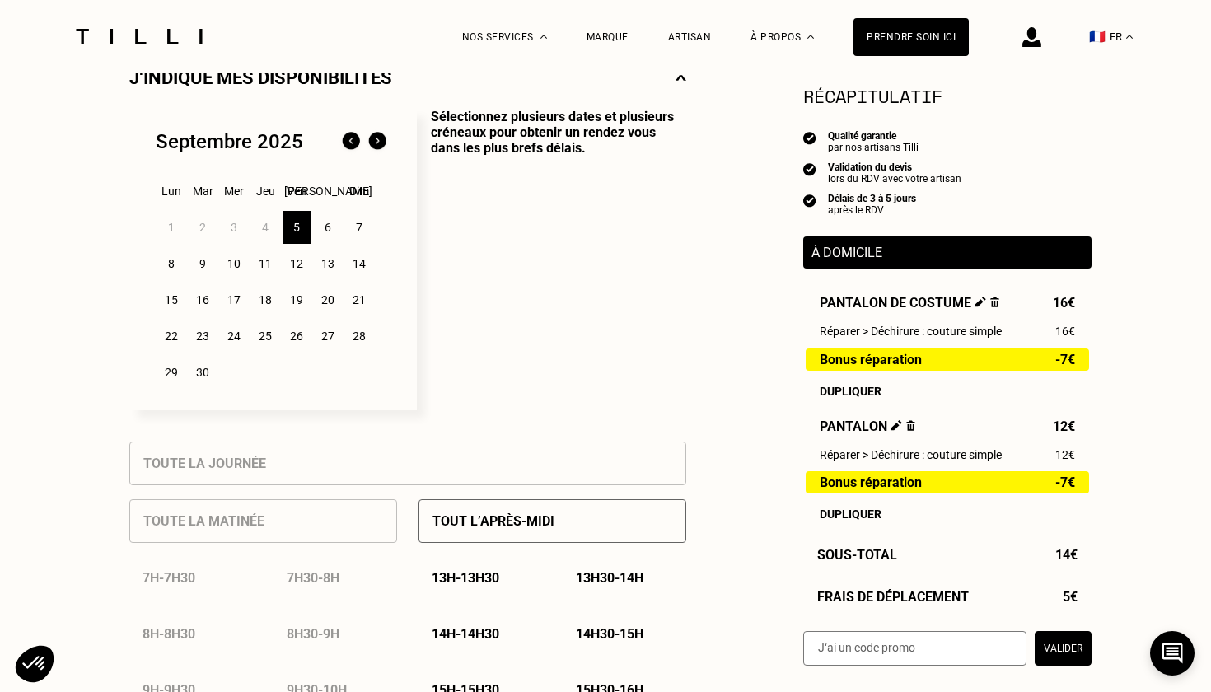
scroll to position [400, 0]
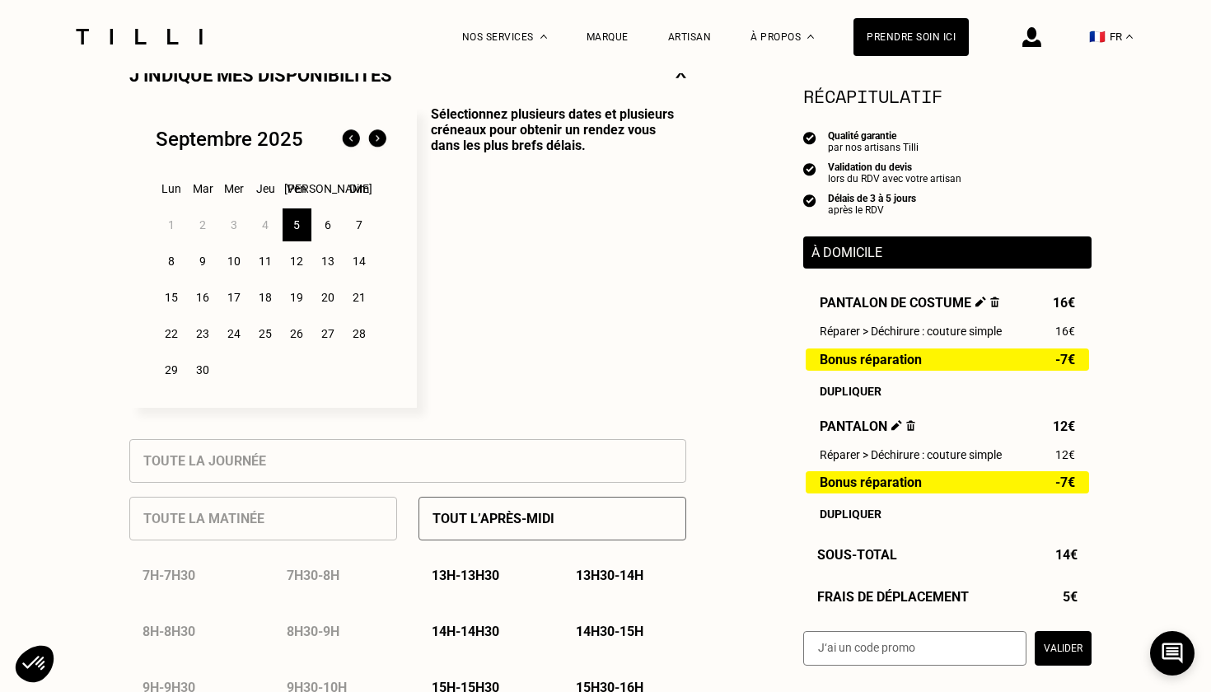
click at [332, 223] on div "6" at bounding box center [328, 224] width 29 height 33
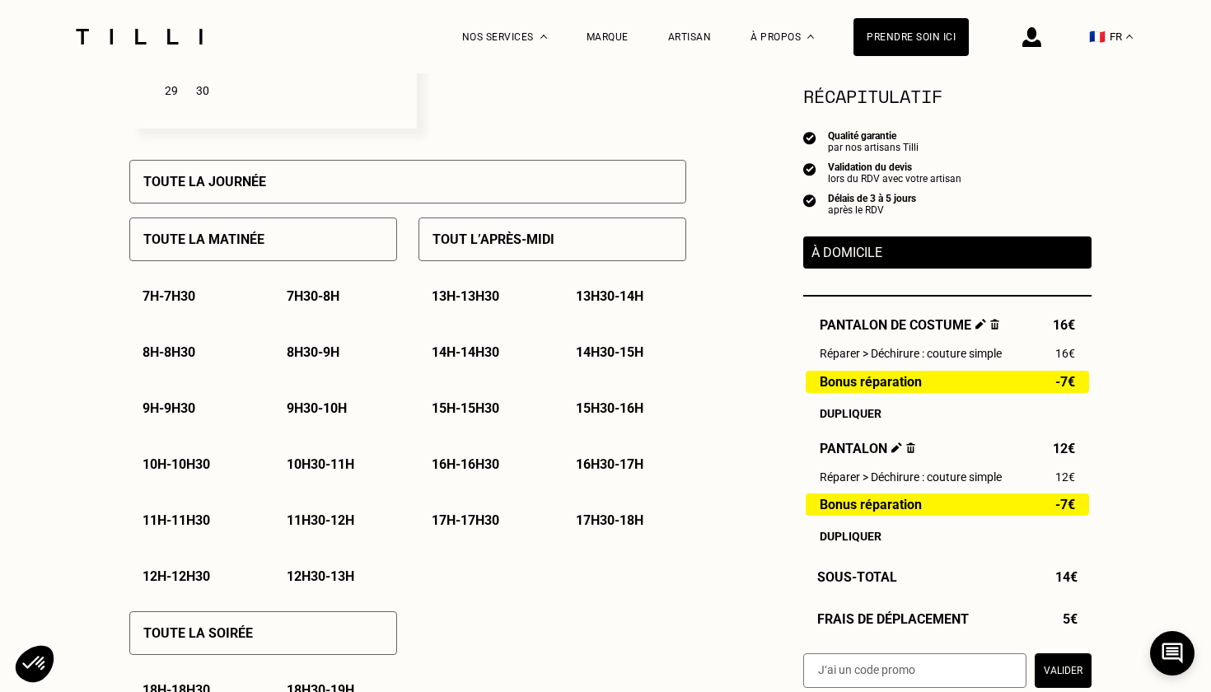
scroll to position [683, 0]
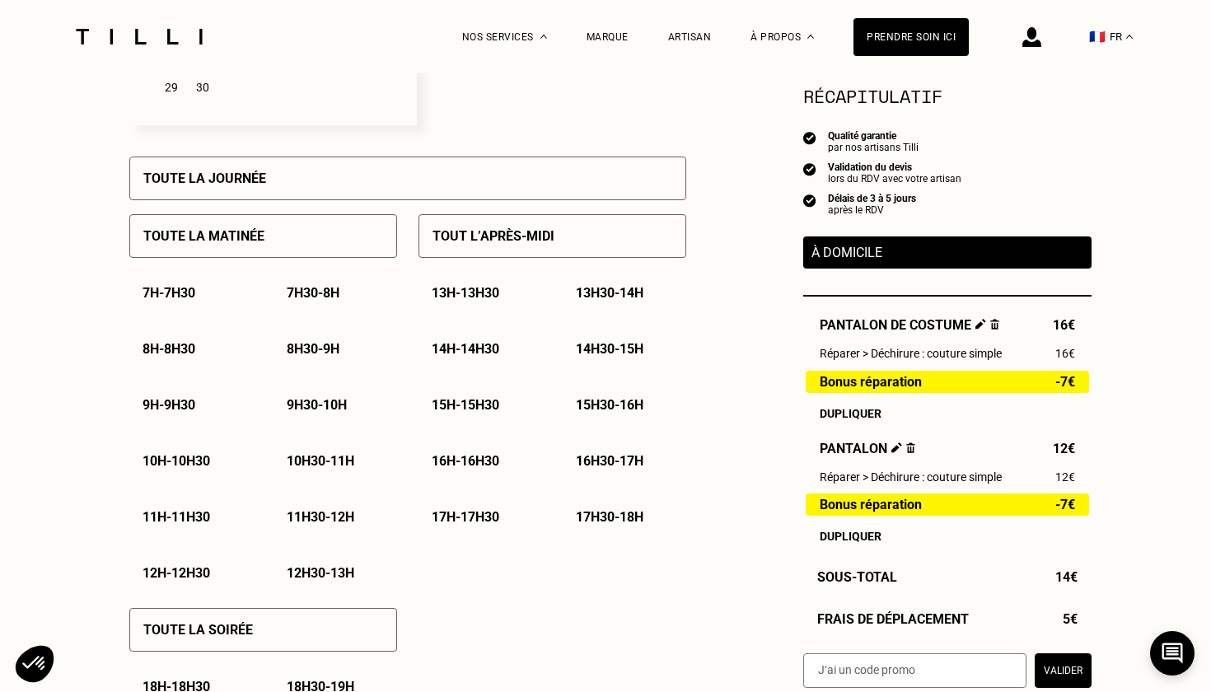
click at [483, 457] on p "16h - 16h30" at bounding box center [466, 461] width 68 height 16
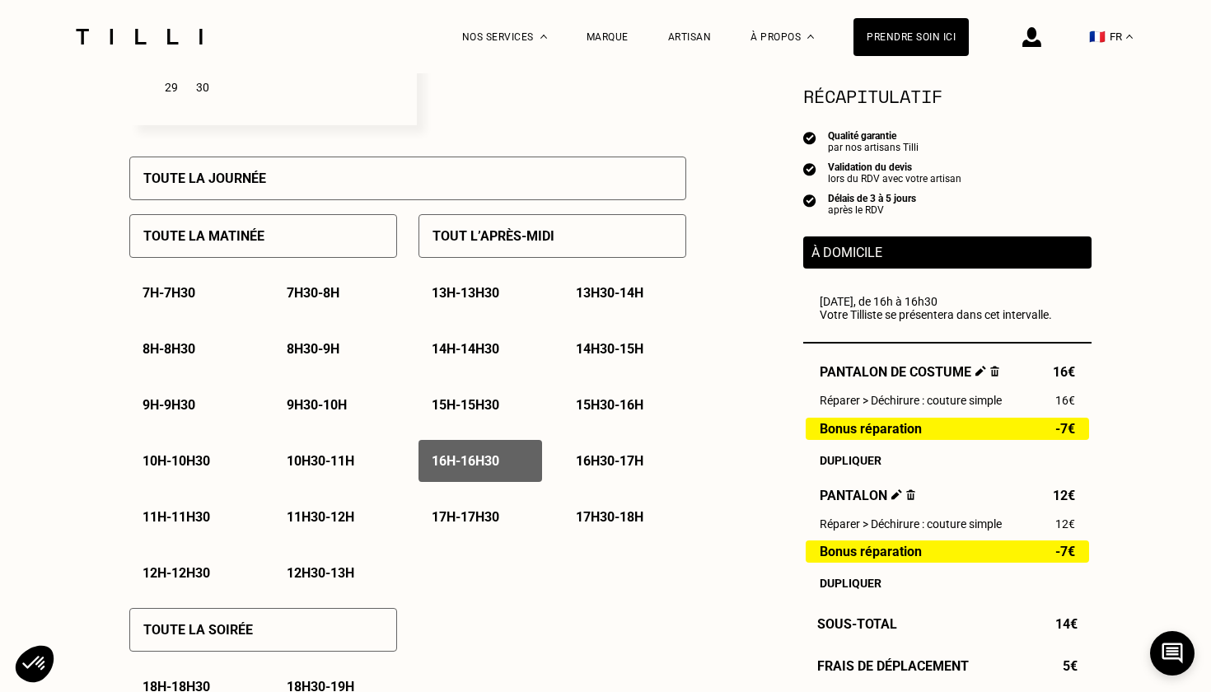
click at [519, 464] on div "16h - 16h30" at bounding box center [480, 461] width 124 height 42
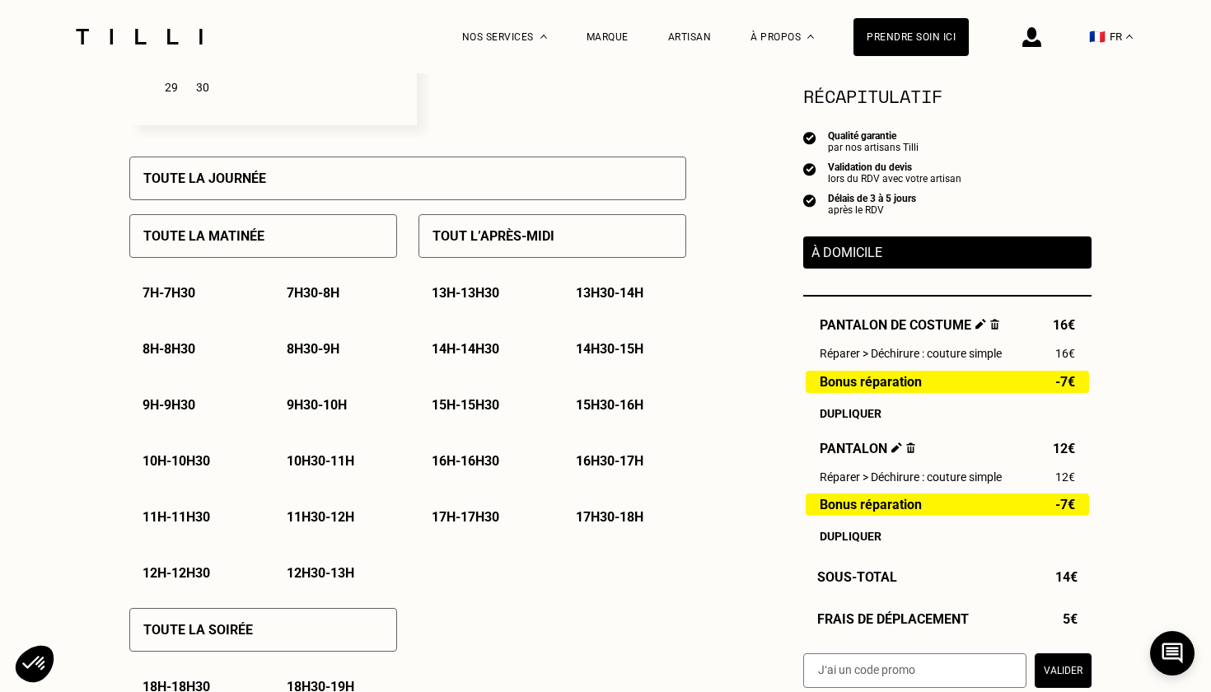
click at [608, 462] on p "16h30 - 17h" at bounding box center [610, 461] width 68 height 16
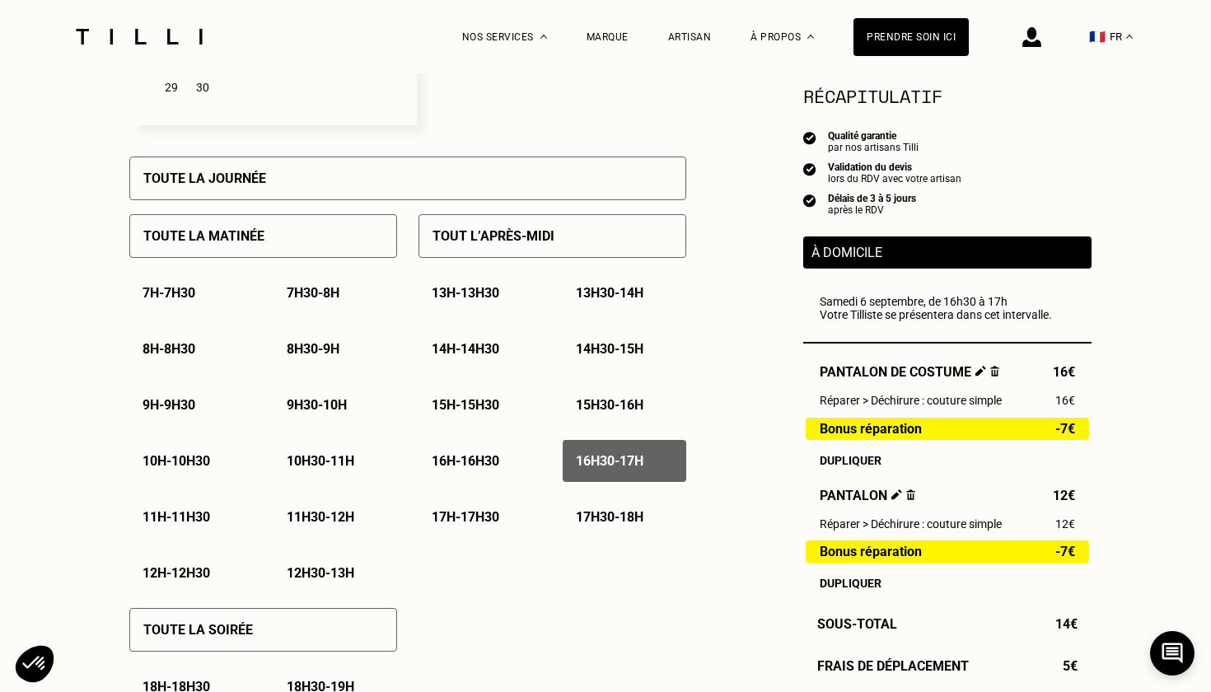
click at [483, 509] on p "17h - 17h30" at bounding box center [466, 517] width 68 height 16
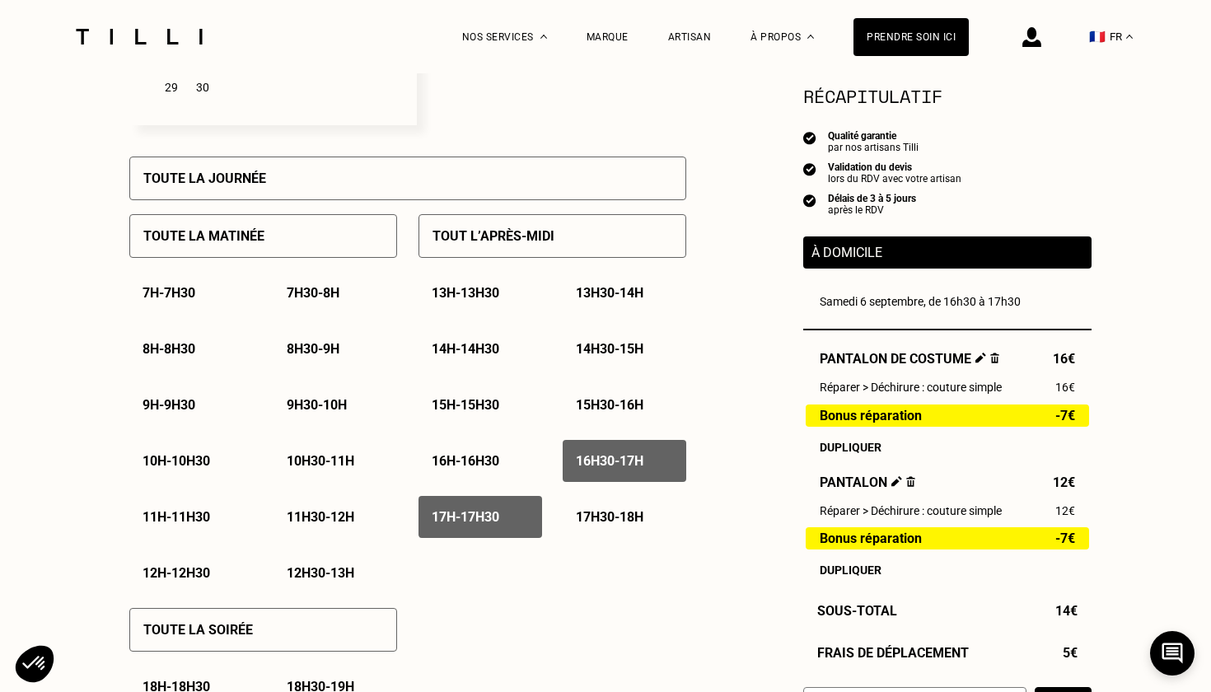
click at [627, 511] on p "17h30 - 18h" at bounding box center [610, 517] width 68 height 16
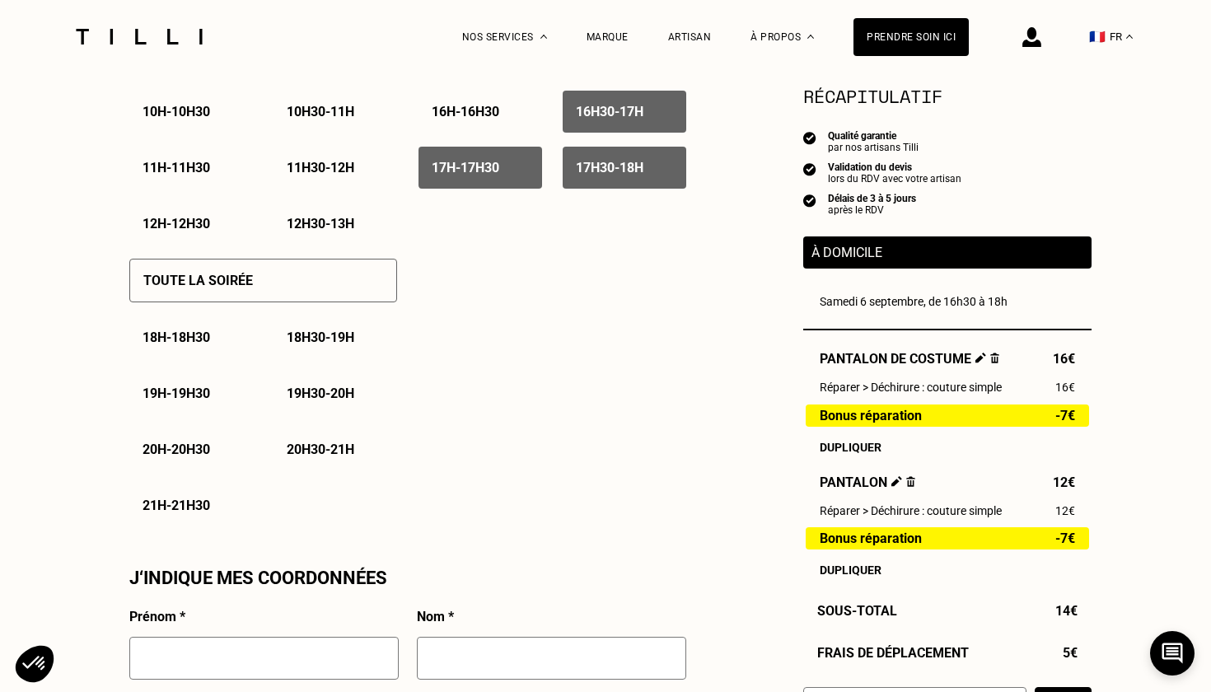
scroll to position [1080, 0]
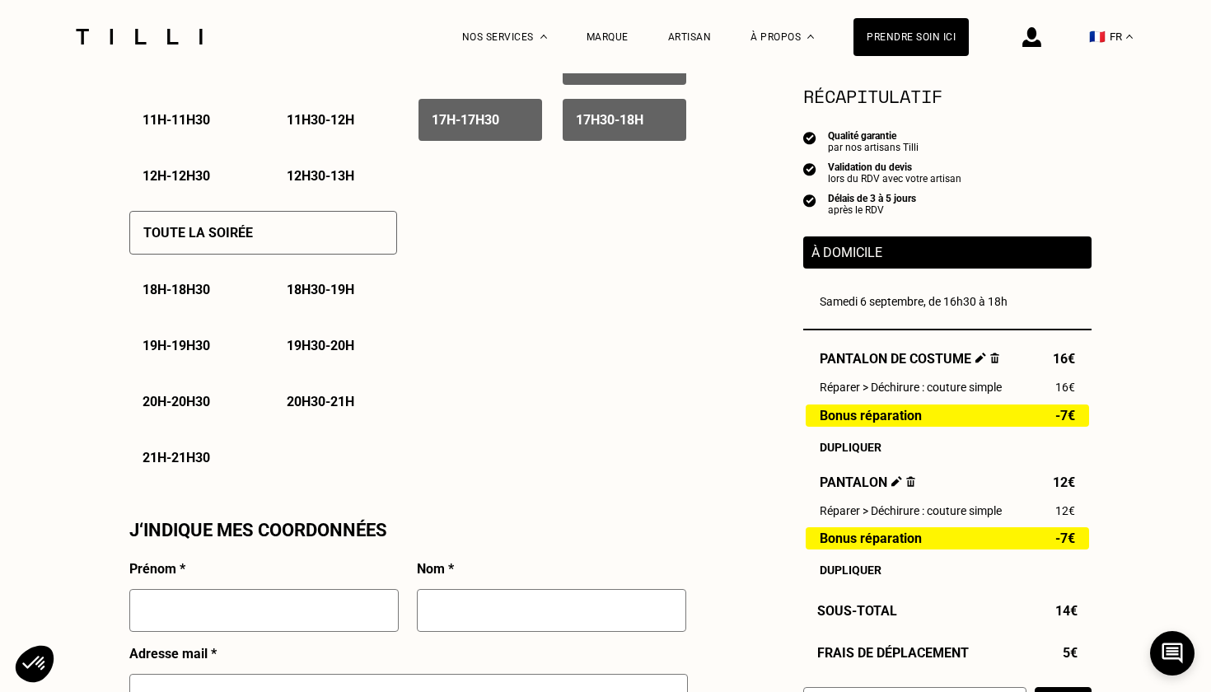
click at [174, 288] on p "18h - 18h30" at bounding box center [176, 290] width 68 height 16
click at [320, 296] on p "18h30 - 19h" at bounding box center [321, 290] width 68 height 16
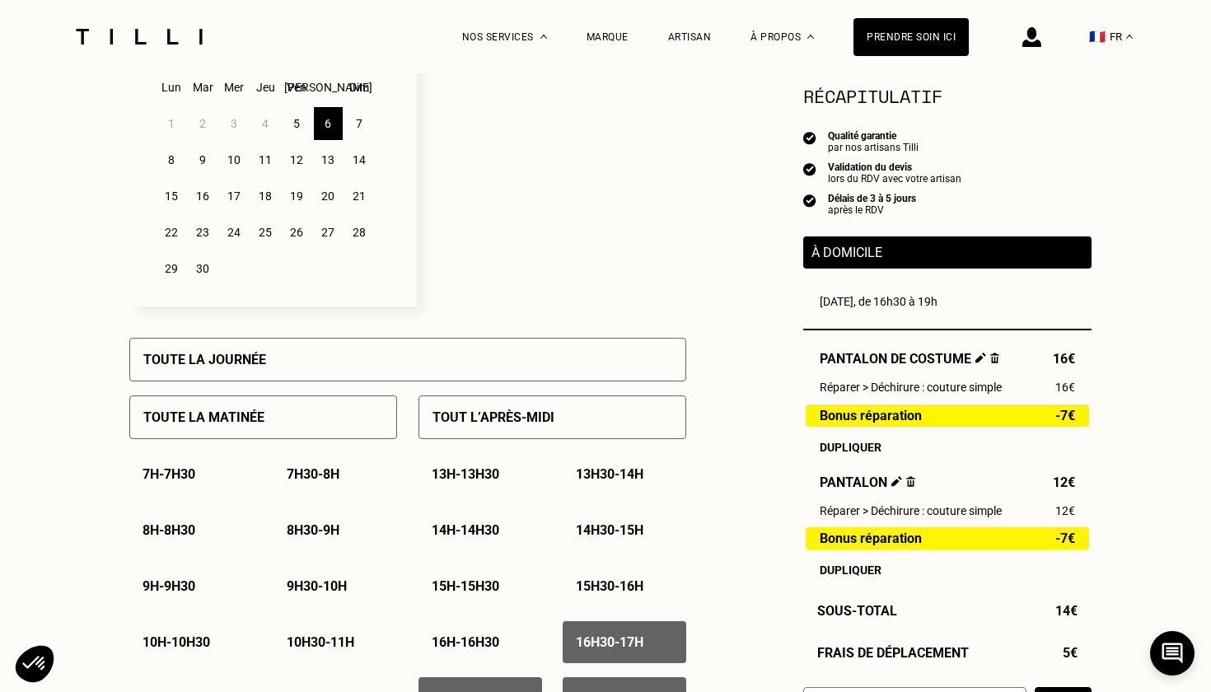
scroll to position [502, 0]
click at [356, 128] on div "7" at bounding box center [359, 123] width 29 height 33
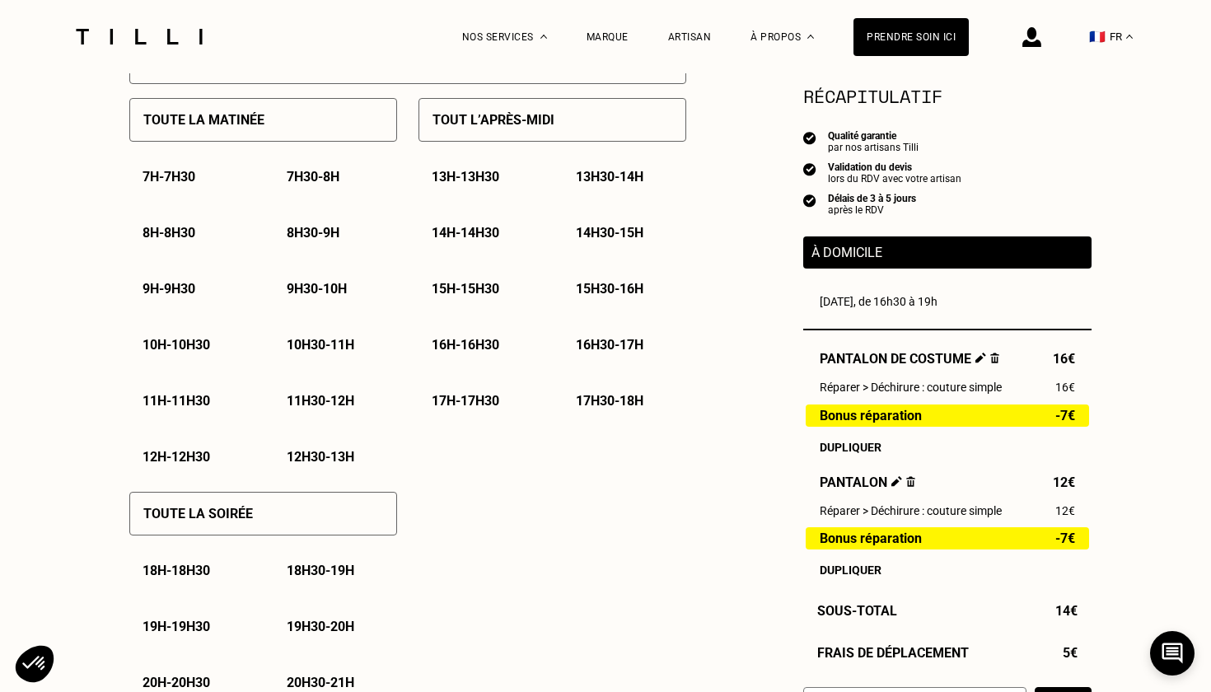
scroll to position [797, 0]
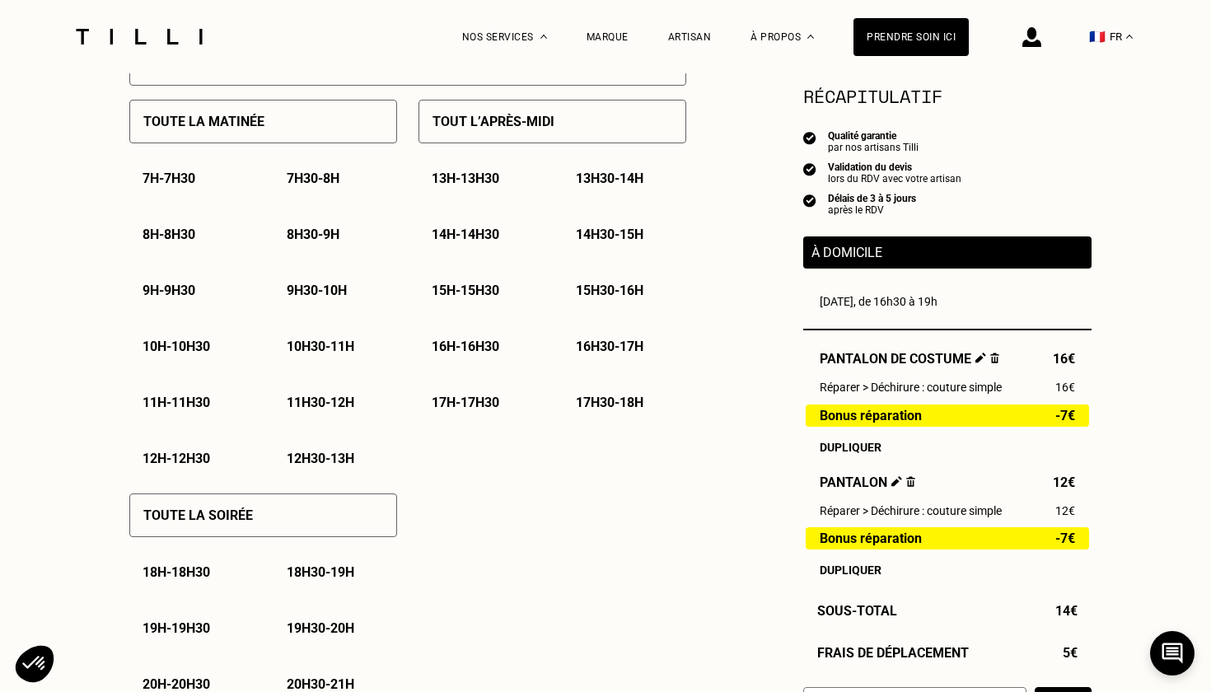
click at [220, 521] on p "Toute la soirée" at bounding box center [198, 515] width 110 height 16
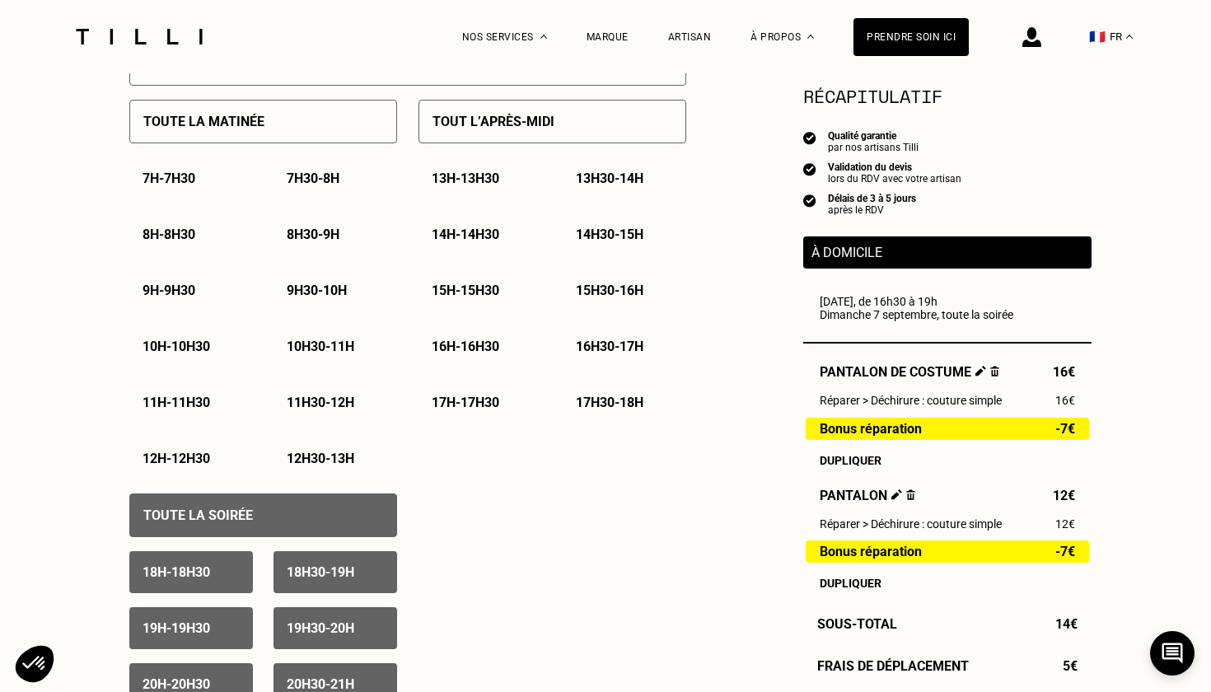
click at [460, 134] on div "Tout l’après-midi" at bounding box center [552, 122] width 268 height 44
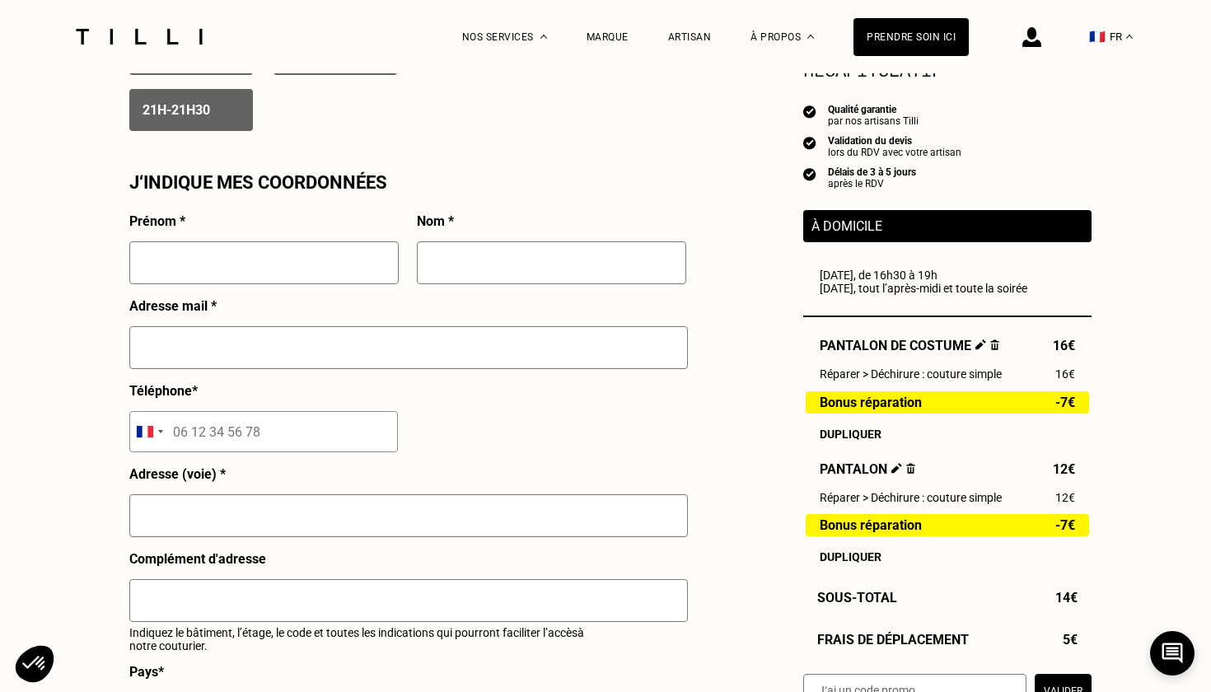
scroll to position [1428, 0]
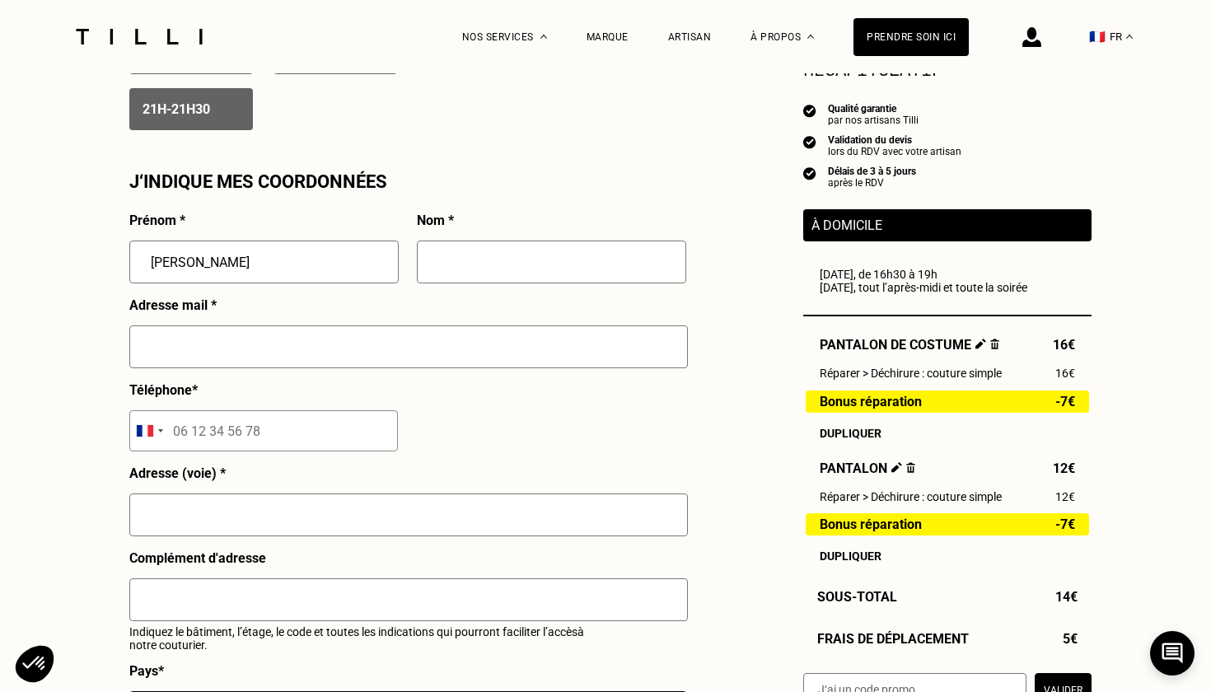
type input "[PERSON_NAME]"
type input "Schweitzer"
type input "[EMAIL_ADDRESS][DOMAIN_NAME]"
type input "06 37 94 81 09"
type input "[STREET_ADDRESS]"
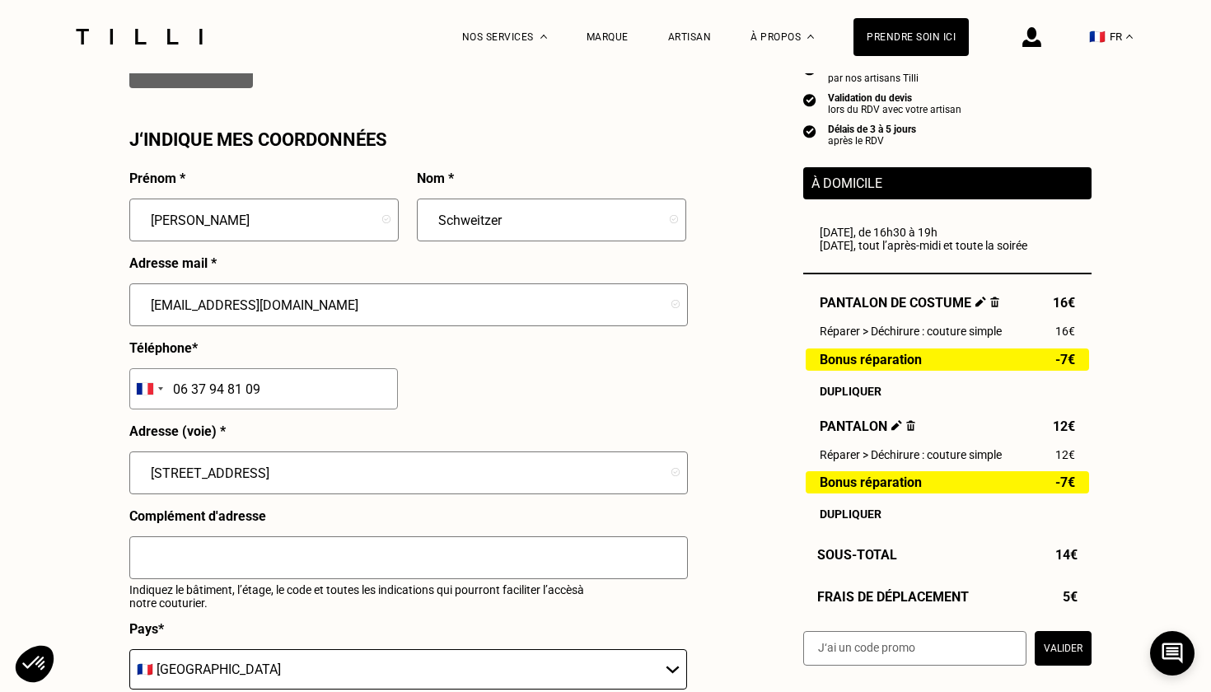
scroll to position [1879, 0]
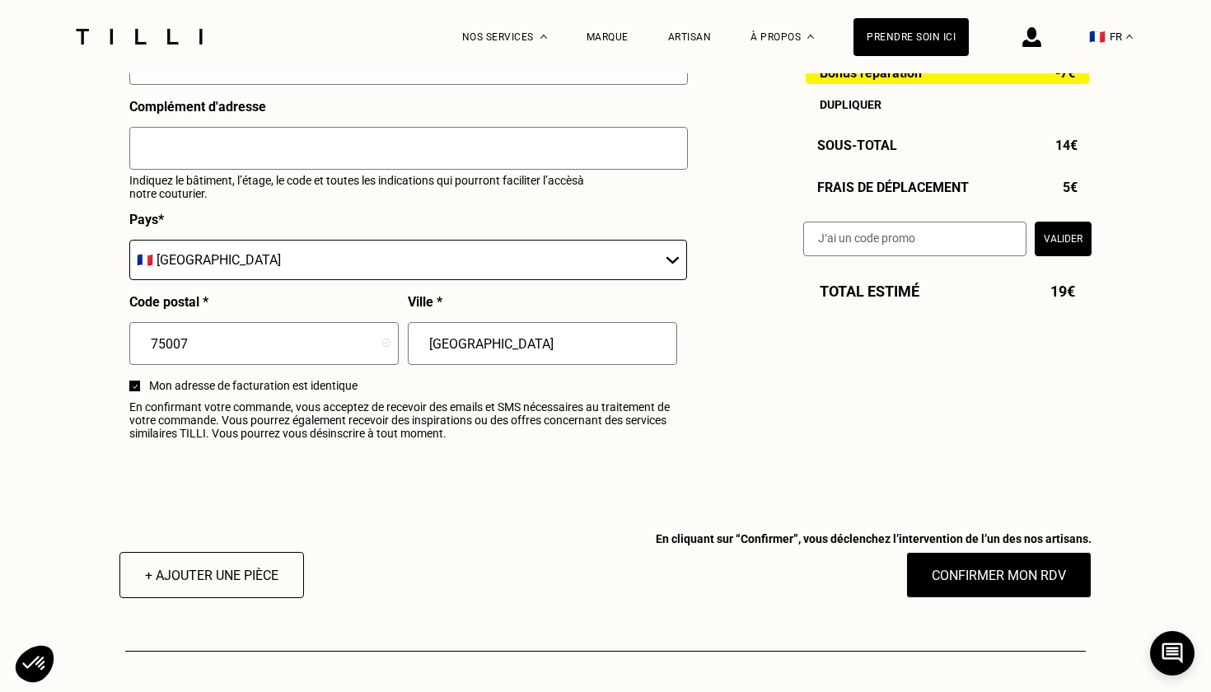
type input "[GEOGRAPHIC_DATA]"
click at [1034, 581] on button "Confirmer mon RDV" at bounding box center [999, 574] width 204 height 51
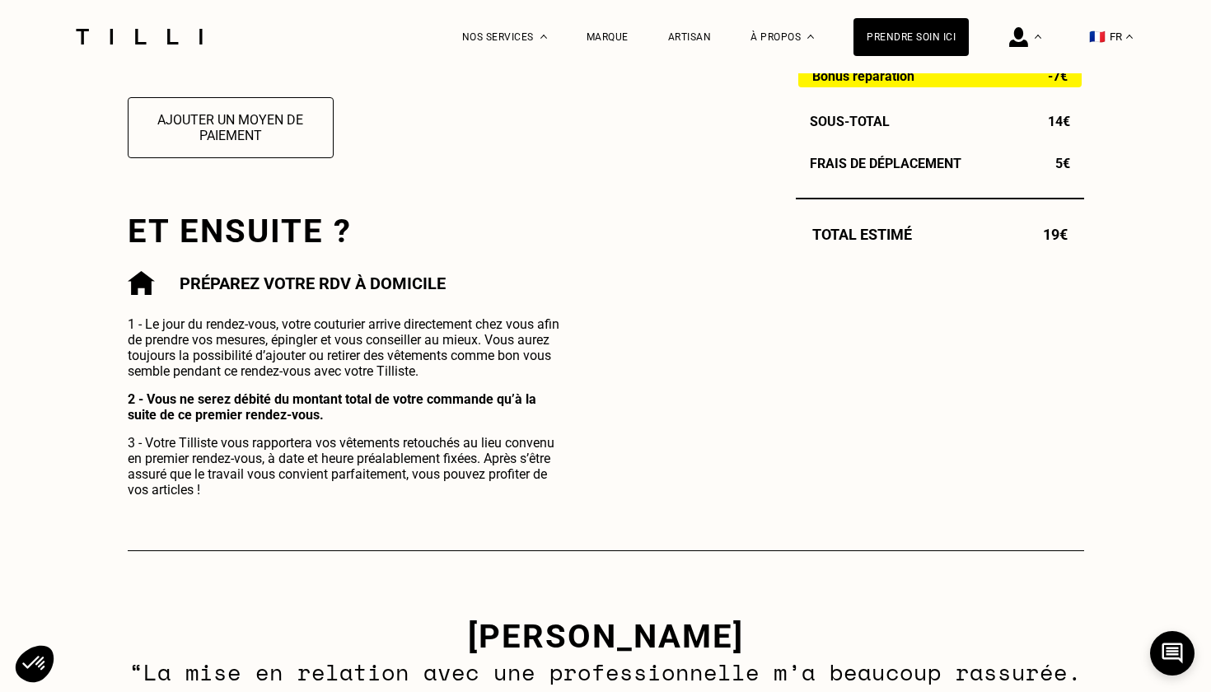
scroll to position [695, 0]
click at [433, 348] on p "1 - Le jour du rendez-vous, votre couturier arrive directement chez vous afin d…" at bounding box center [347, 347] width 439 height 63
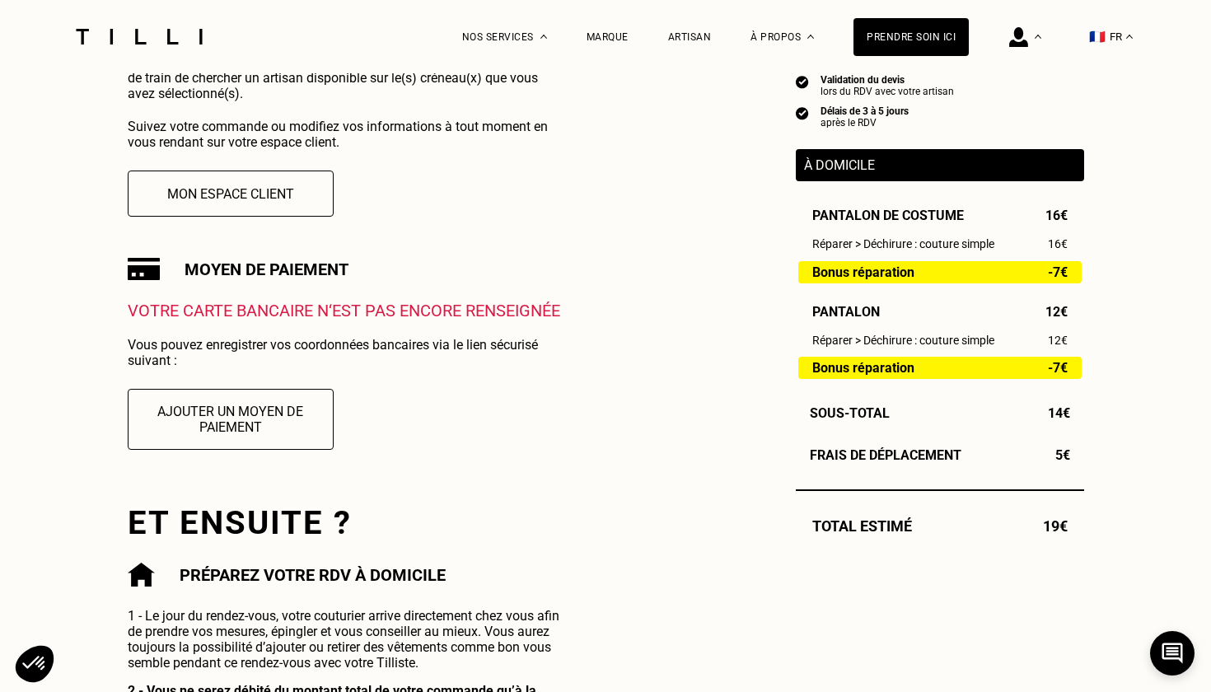
scroll to position [371, 0]
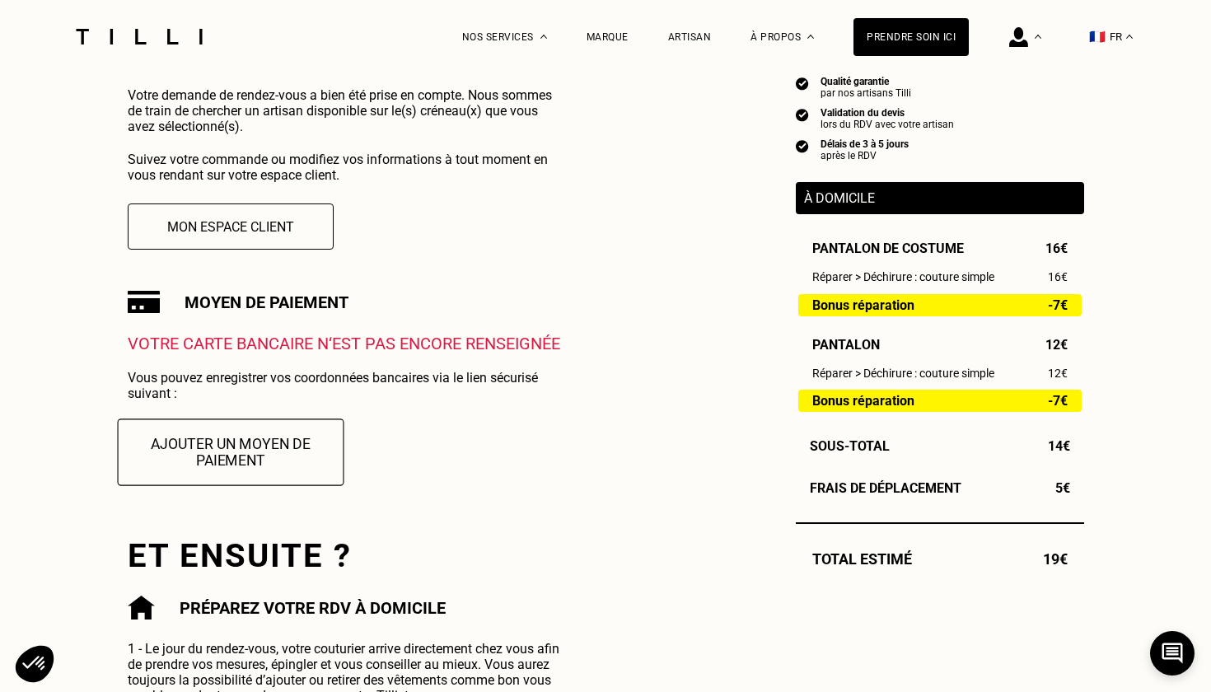
click at [216, 465] on button "Ajouter un moyen de paiement" at bounding box center [230, 451] width 226 height 67
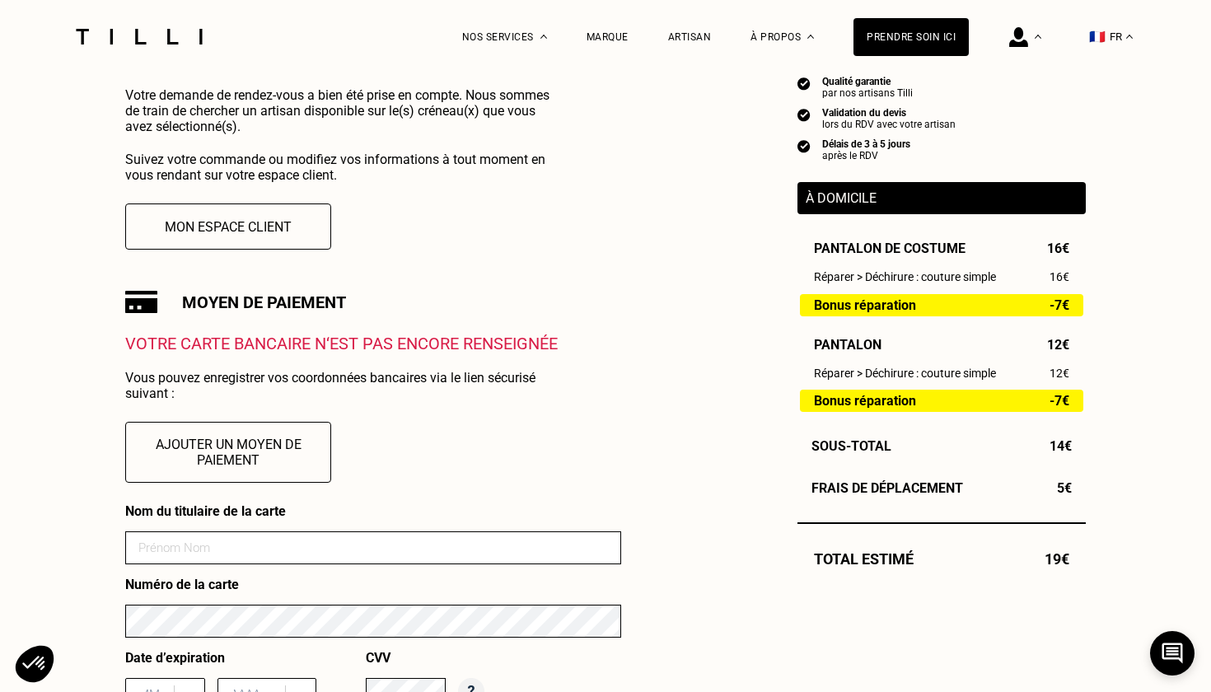
click at [202, 548] on input at bounding box center [373, 547] width 496 height 33
type input "[PERSON_NAME]"
type input "09/2025"
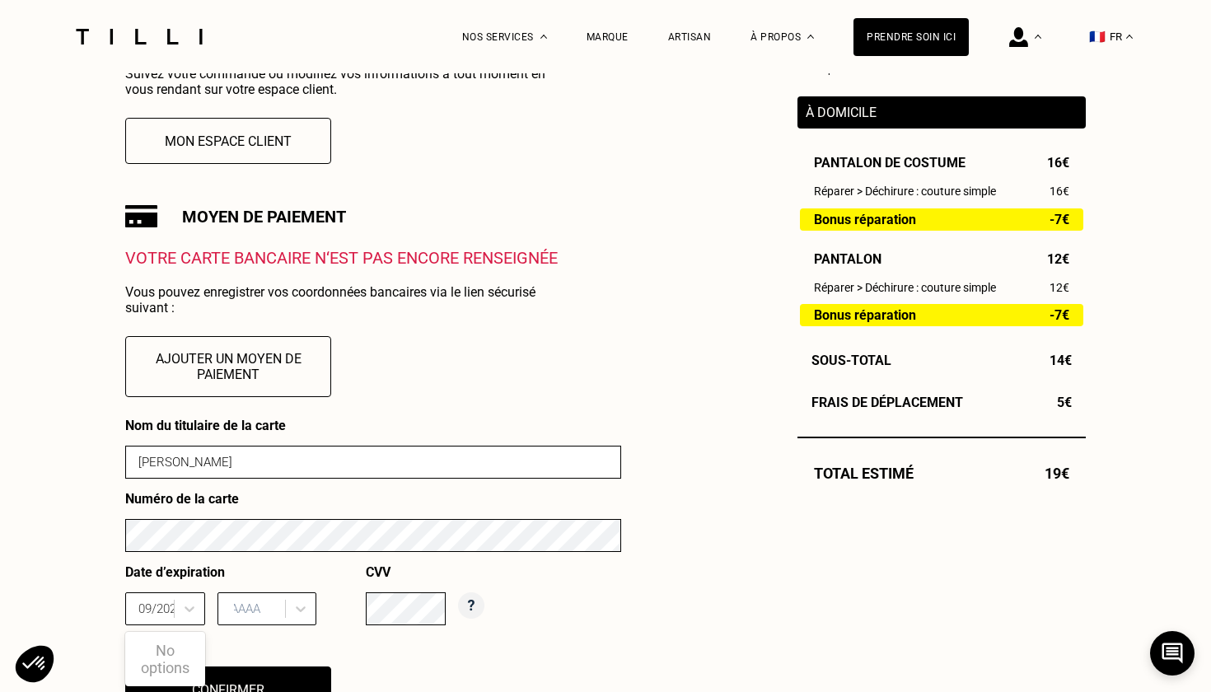
scroll to position [457, 0]
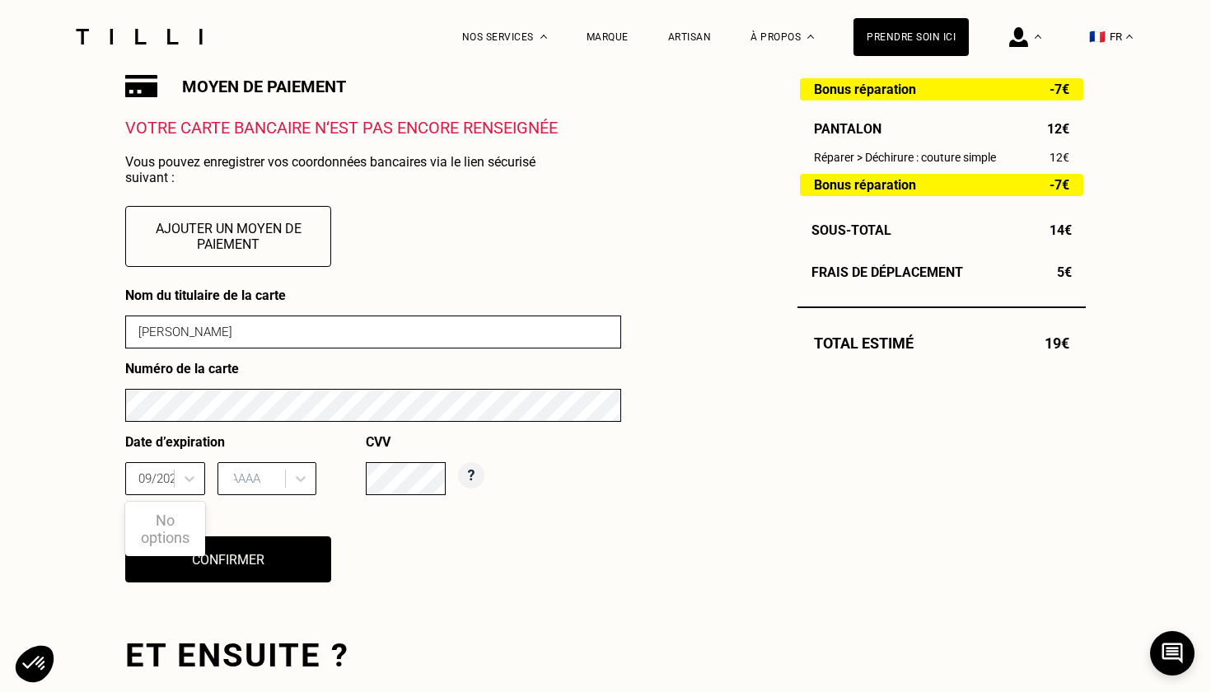
click at [246, 495] on div "AAAA" at bounding box center [266, 478] width 99 height 33
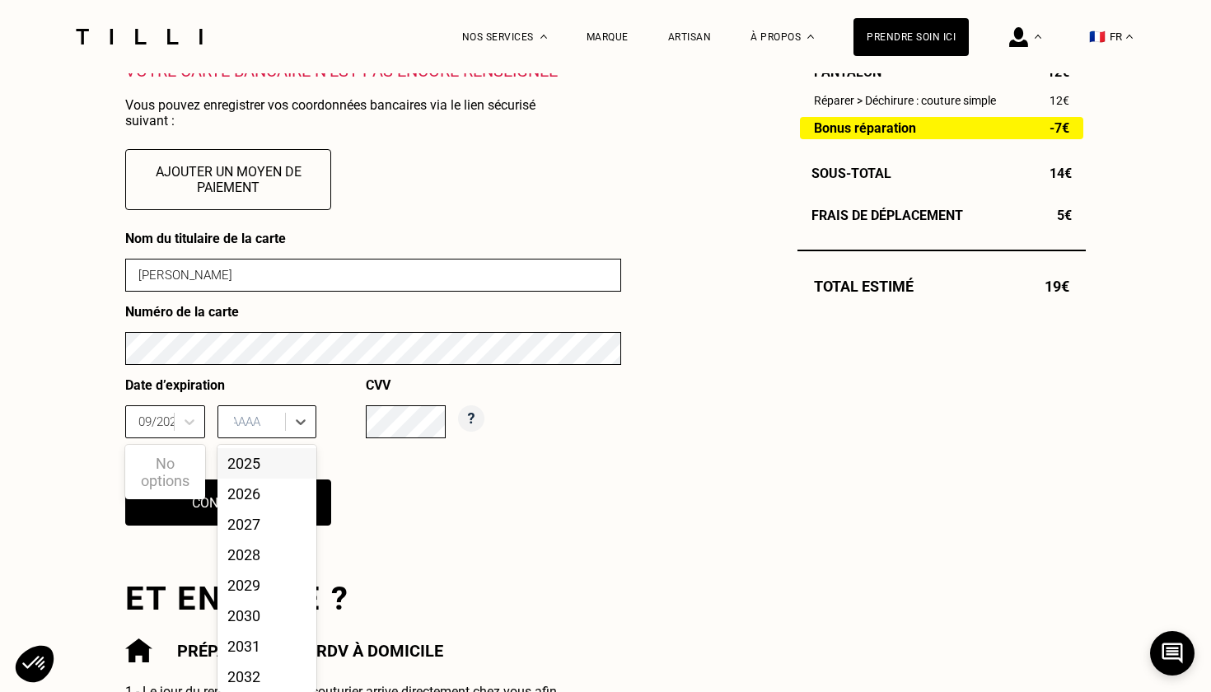
scroll to position [650, 0]
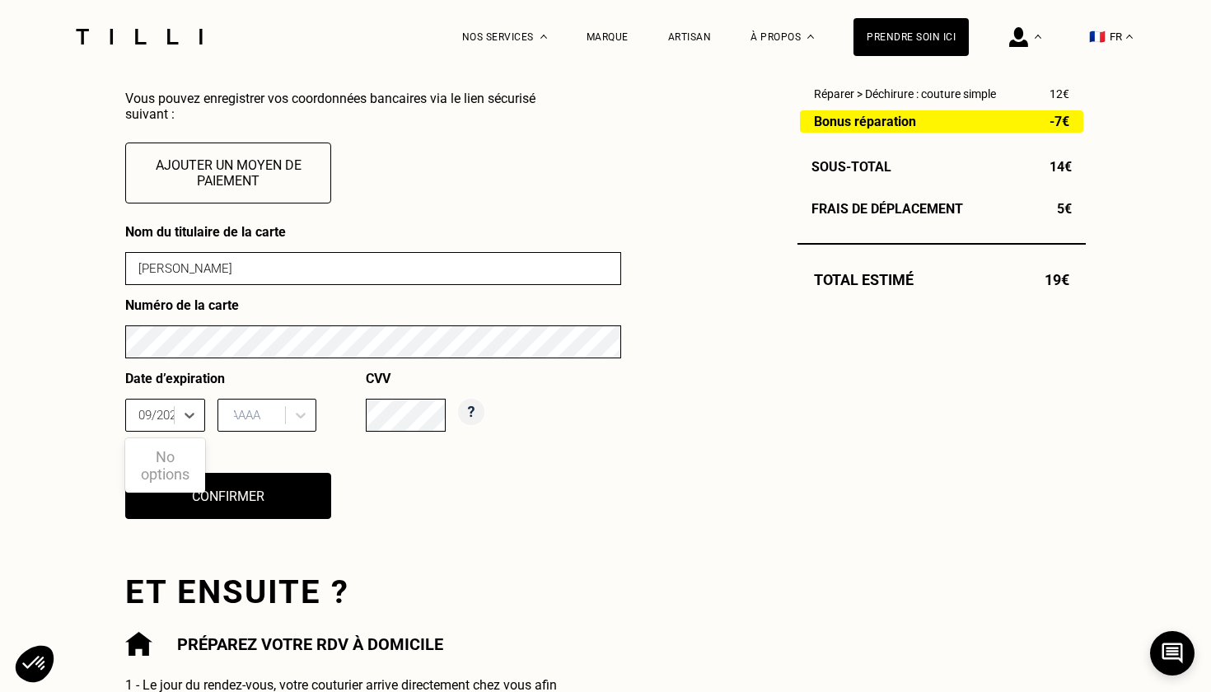
click at [161, 418] on input "09/2025" at bounding box center [162, 415] width 48 height 15
click at [193, 415] on icon at bounding box center [189, 416] width 10 height 6
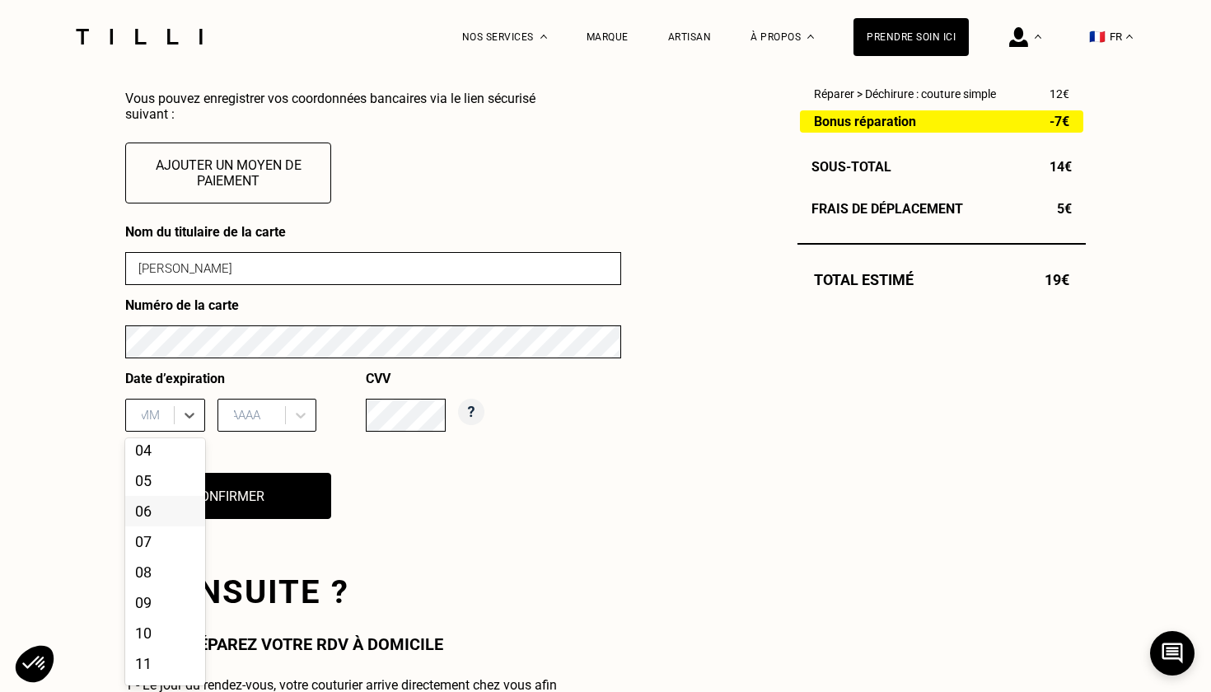
scroll to position [101, 0]
click at [155, 595] on div "09" at bounding box center [165, 599] width 80 height 30
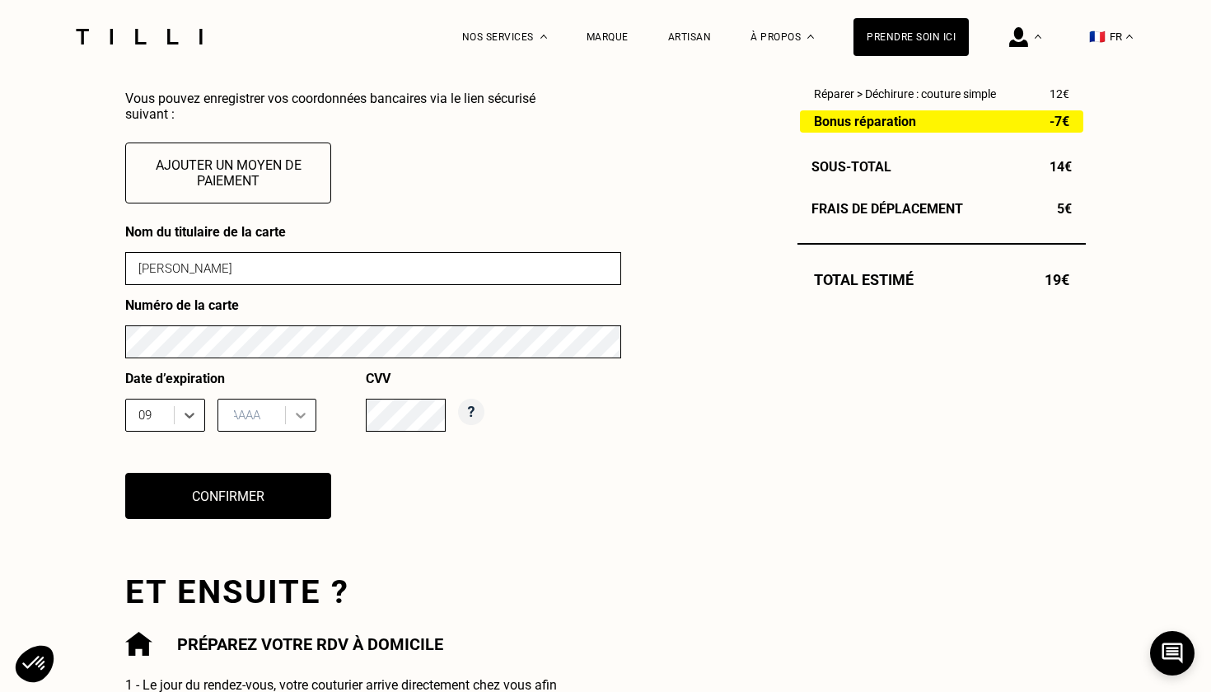
click at [292, 418] on div at bounding box center [301, 415] width 30 height 30
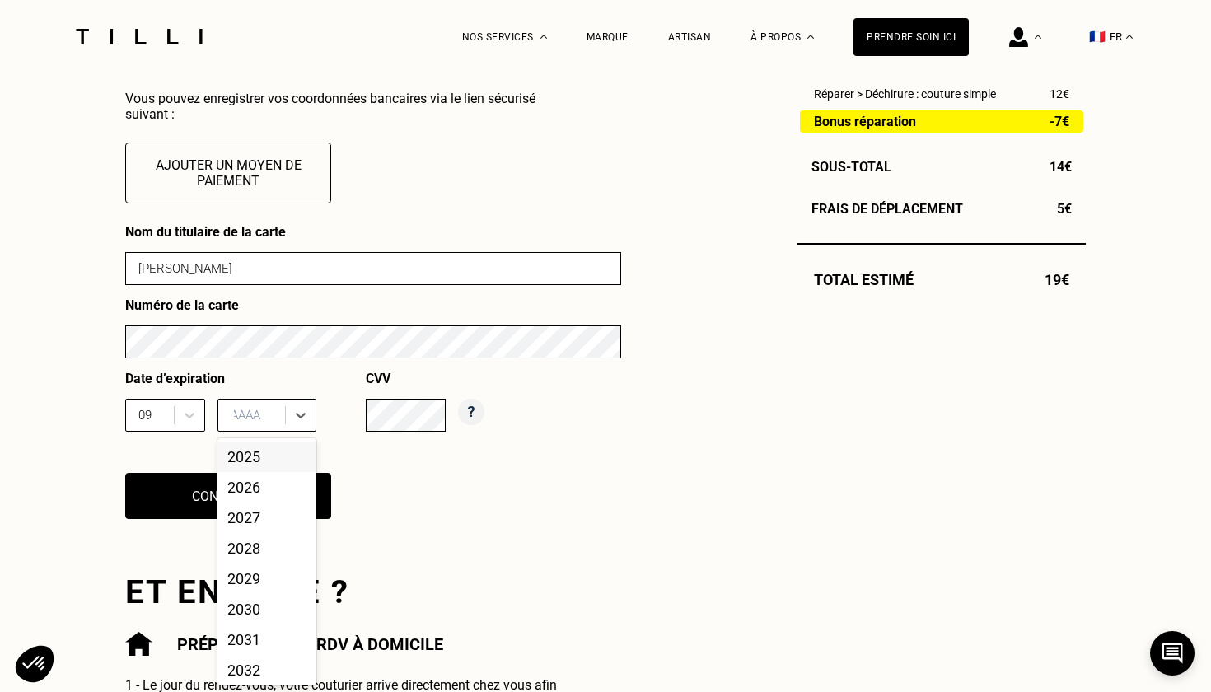
click at [257, 460] on div "2025" at bounding box center [266, 456] width 99 height 30
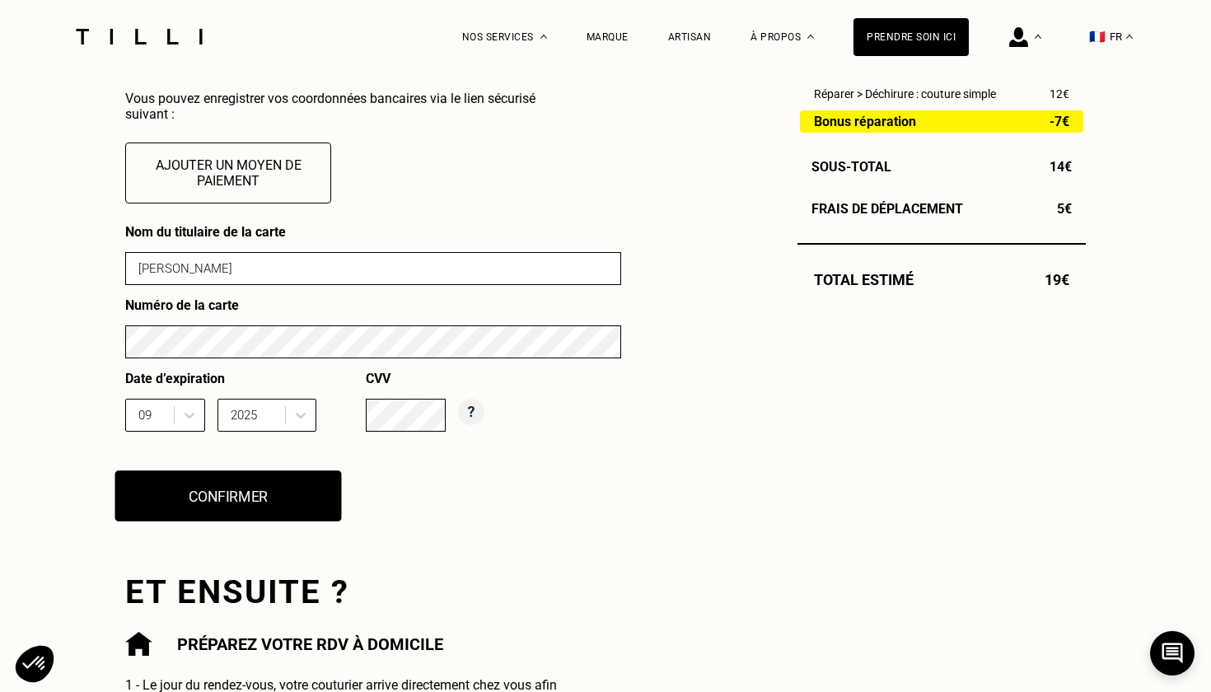
click at [284, 502] on button "Confirmer" at bounding box center [228, 495] width 226 height 51
